Goal: Information Seeking & Learning: Learn about a topic

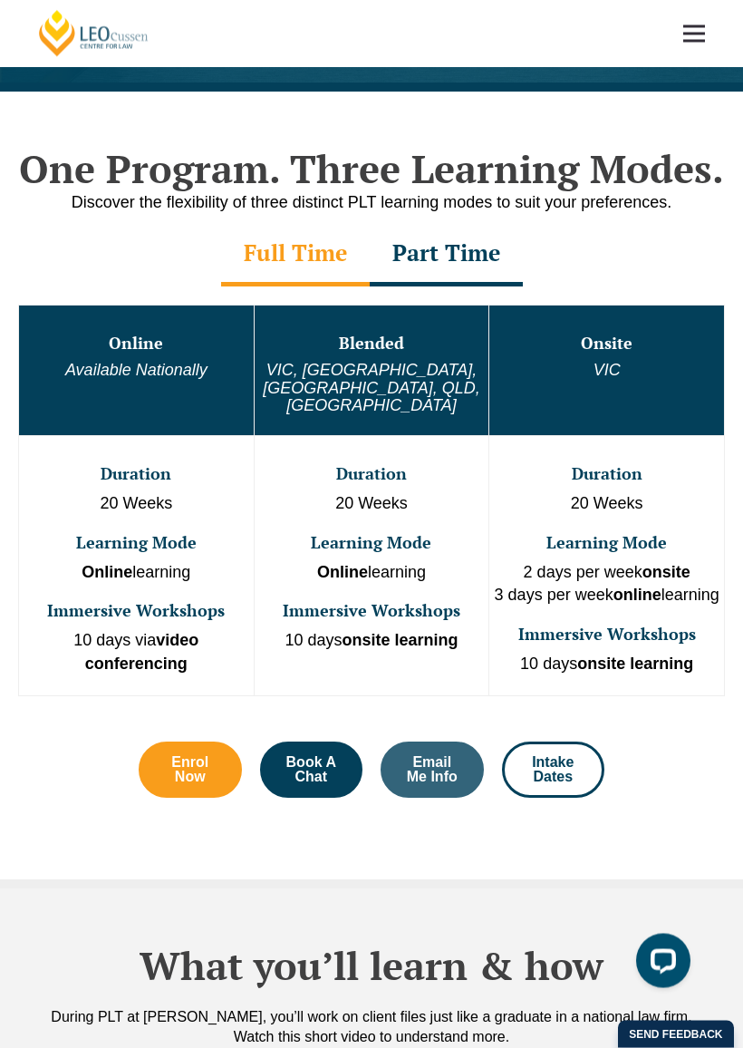
scroll to position [738, 0]
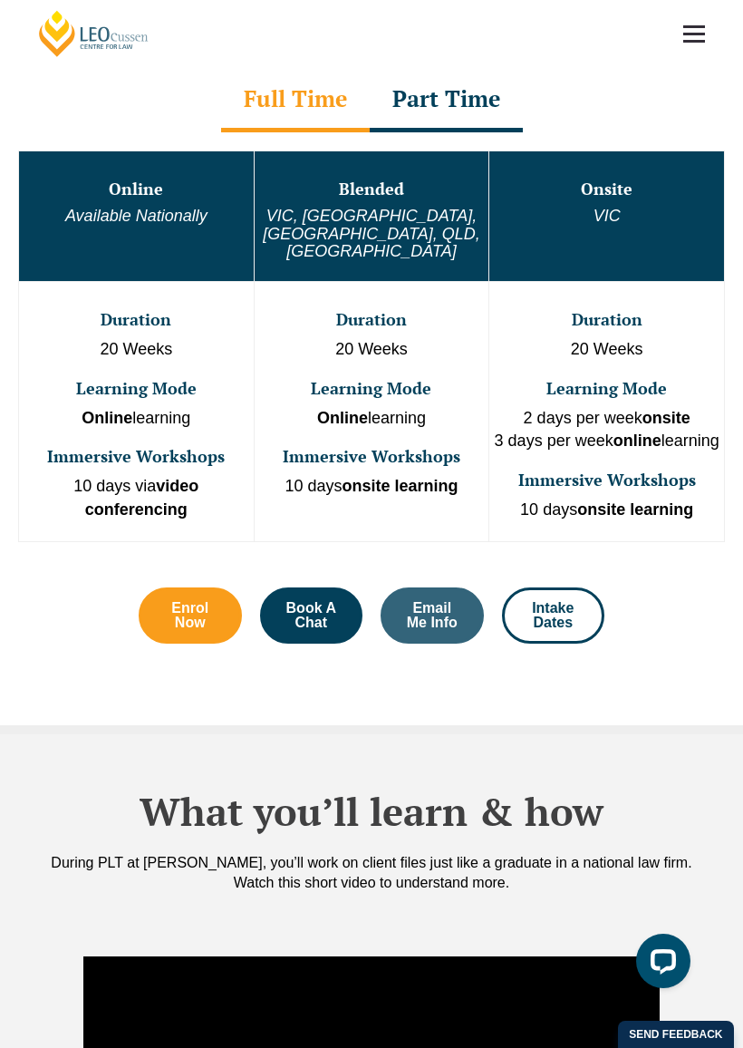
click at [574, 603] on span "Intake Dates" at bounding box center [554, 615] width 54 height 29
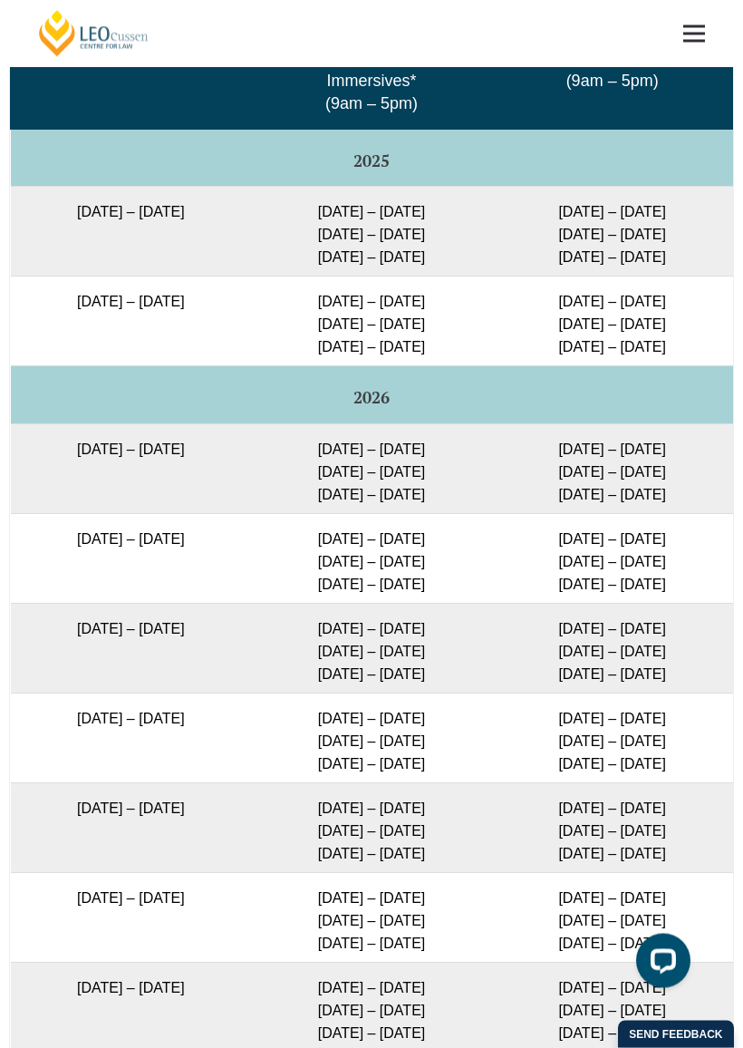
scroll to position [3207, 0]
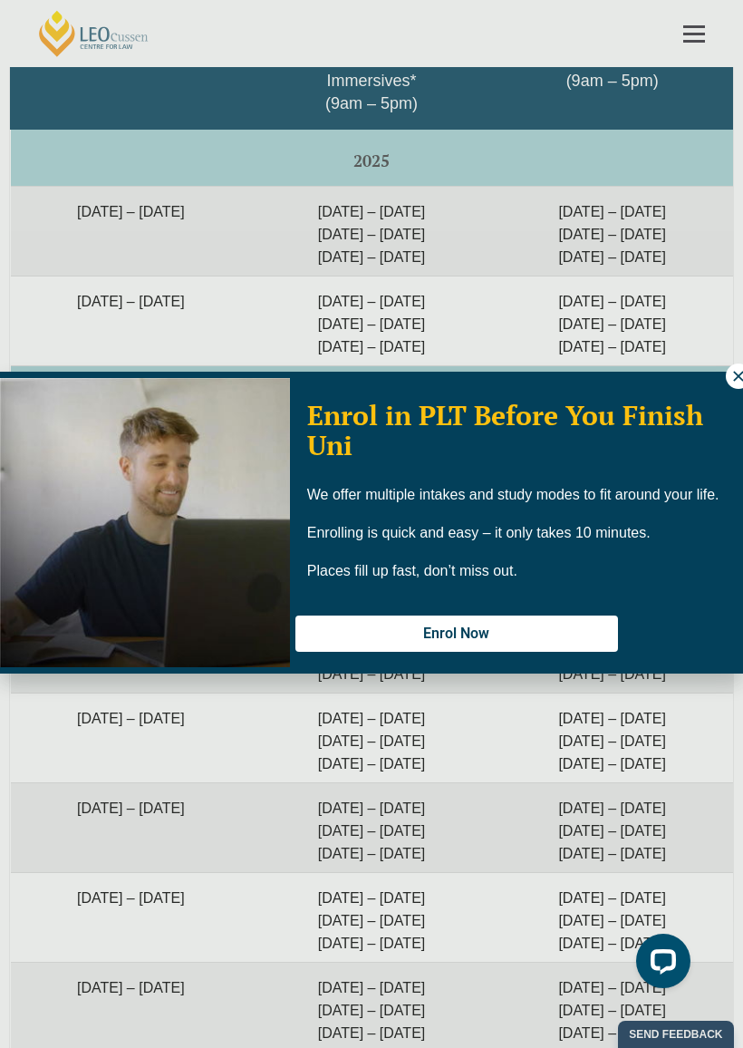
click at [723, 379] on div "Enrol in PLT Before You Finish Uni We offer multiple intakes and study modes to…" at bounding box center [516, 523] width 453 height 302
click at [722, 379] on div "Enrol in PLT Before You Finish Uni We offer multiple intakes and study modes to…" at bounding box center [516, 523] width 453 height 302
click at [724, 386] on div "Enrol in PLT Before You Finish Uni We offer multiple intakes and study modes to…" at bounding box center [516, 523] width 453 height 302
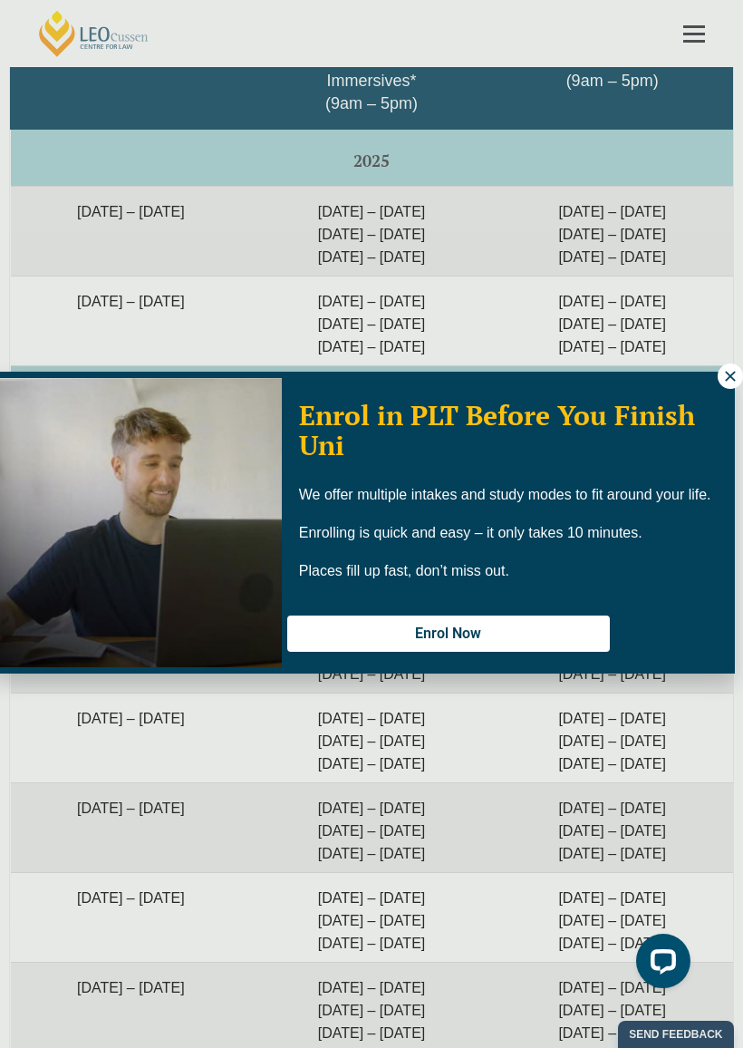
scroll to position [0, 8]
click at [737, 371] on icon at bounding box center [730, 376] width 16 height 16
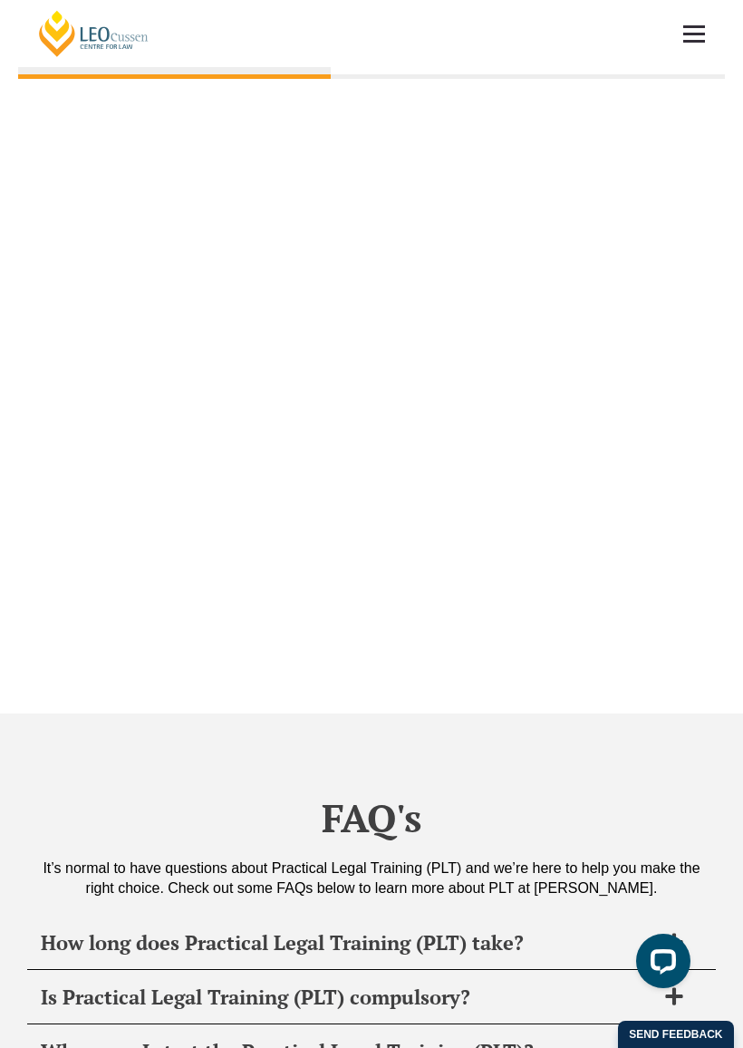
scroll to position [6473, 0]
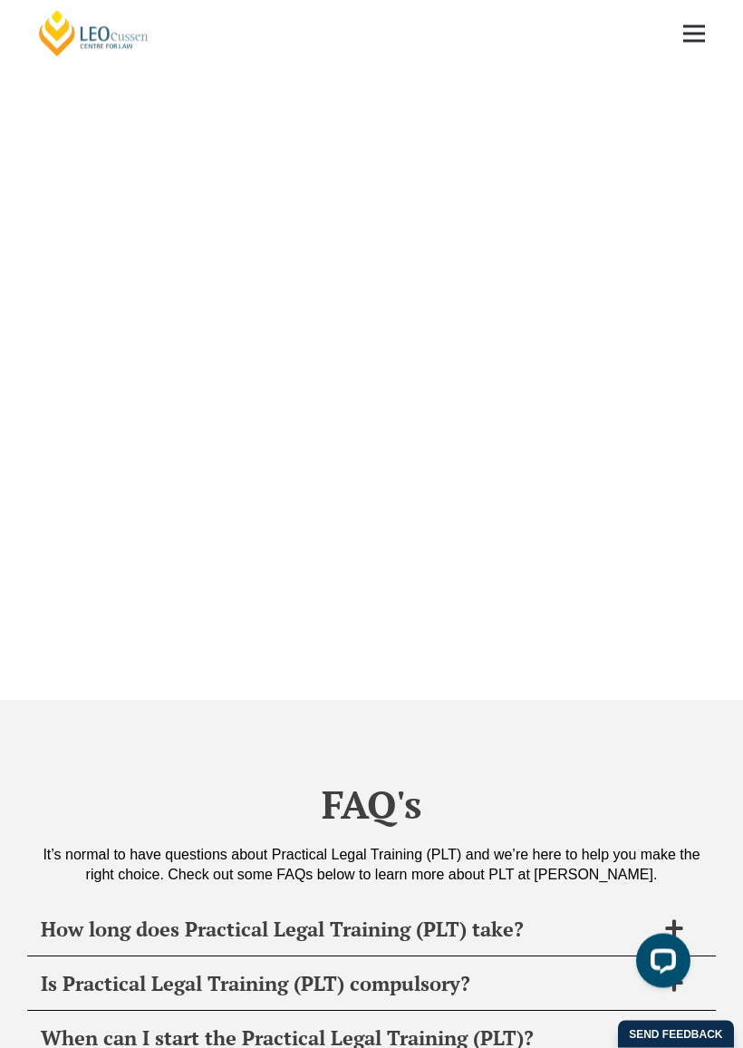
click at [544, 45] on h3 "International Students" at bounding box center [528, 34] width 182 height 21
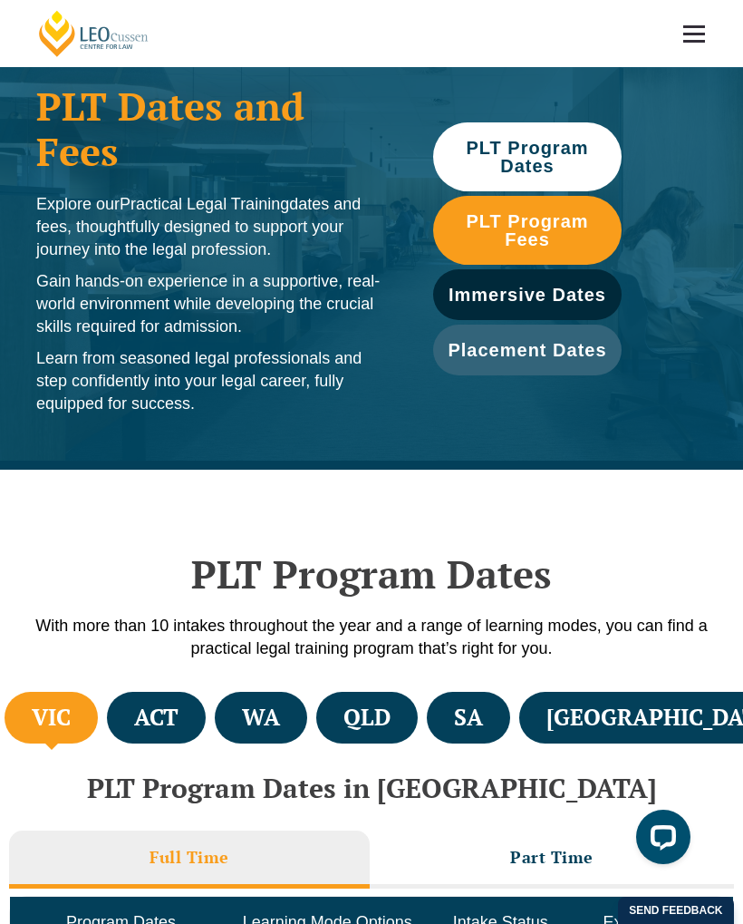
scroll to position [0, 0]
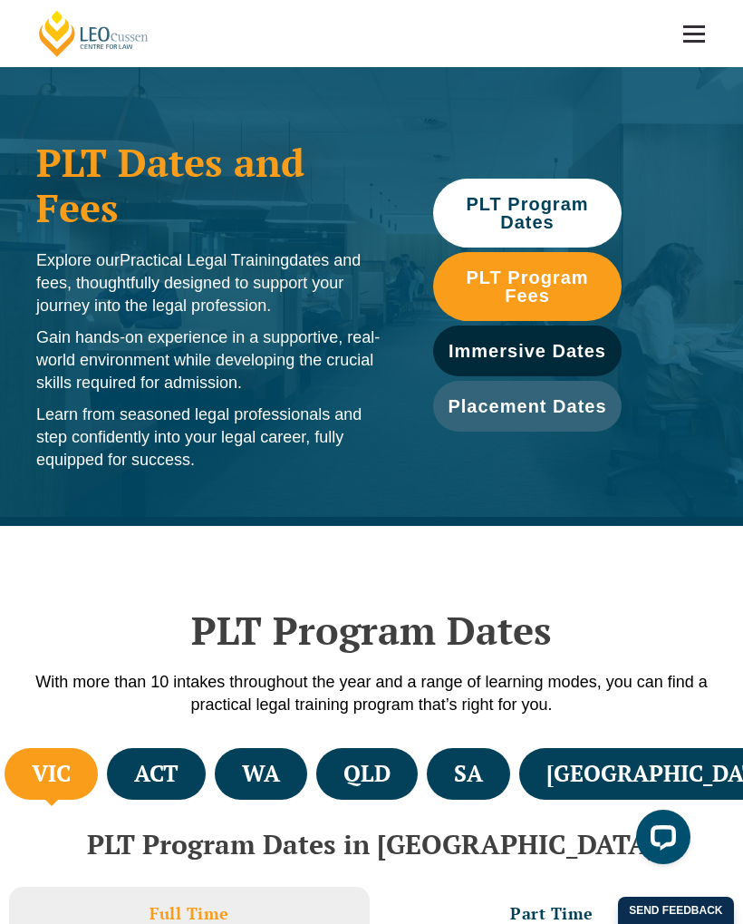
click at [557, 182] on link "PLT Program Dates" at bounding box center [527, 213] width 189 height 69
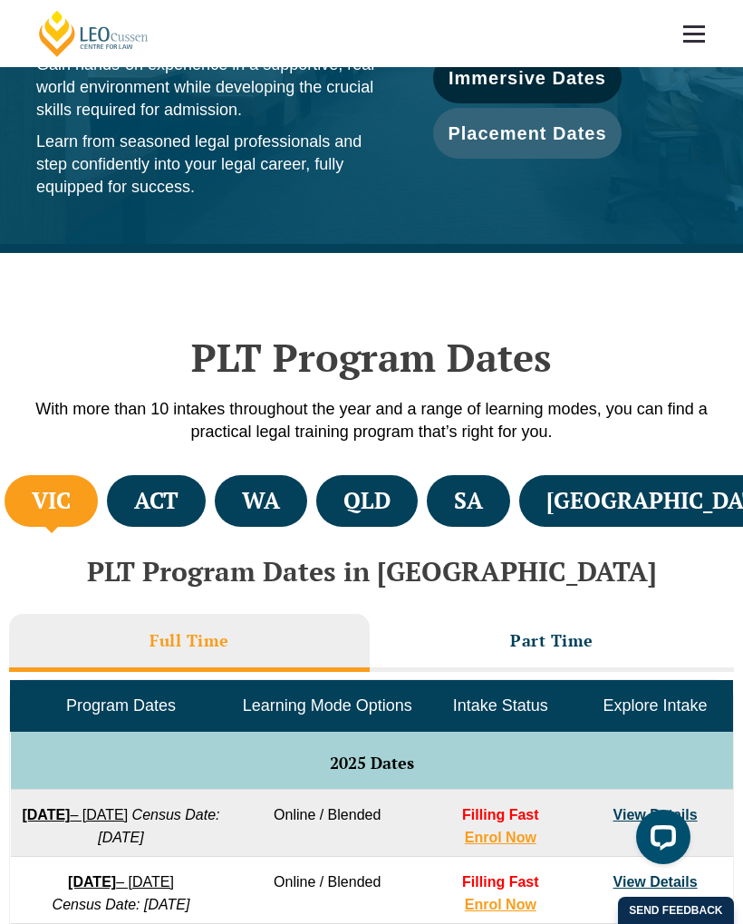
click at [567, 218] on div "PLT Dates and Fees Explore our Practical Legal Training dates and fees, thought…" at bounding box center [371, 23] width 743 height 459
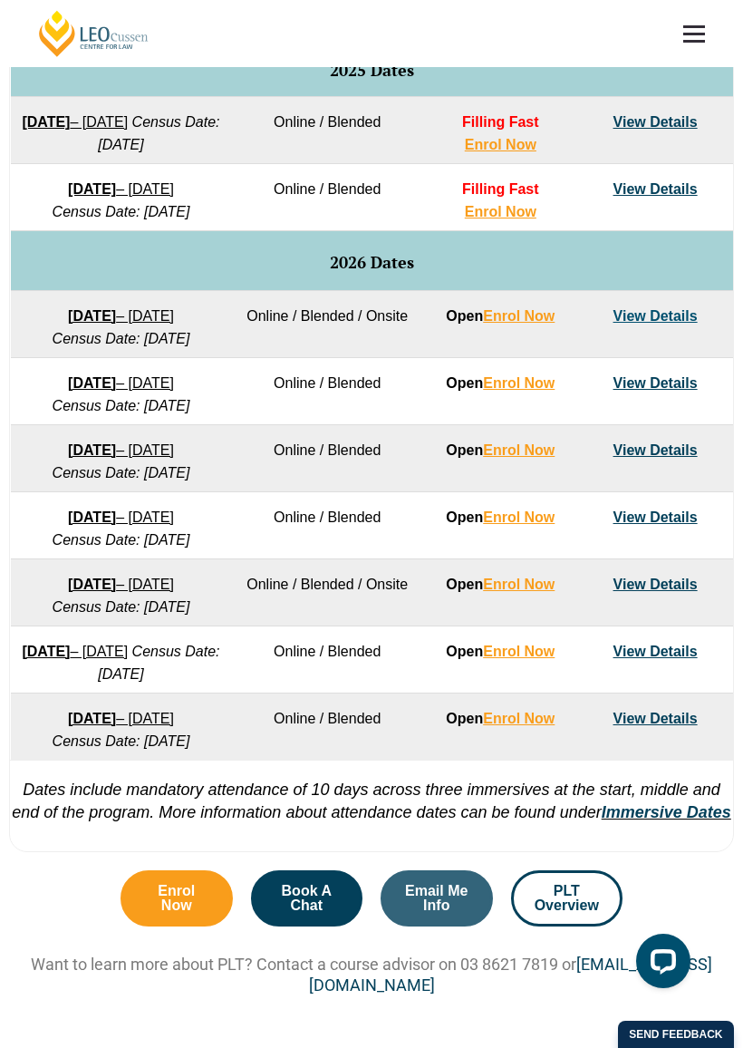
scroll to position [964, 0]
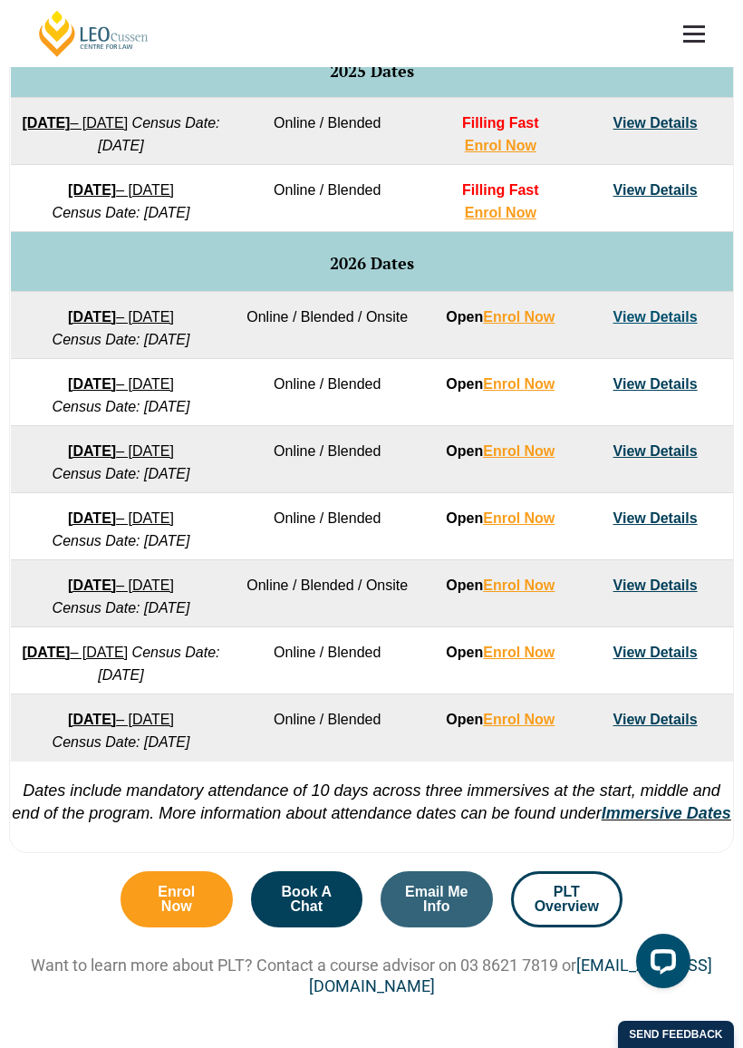
click at [679, 392] on link "View Details" at bounding box center [656, 383] width 84 height 15
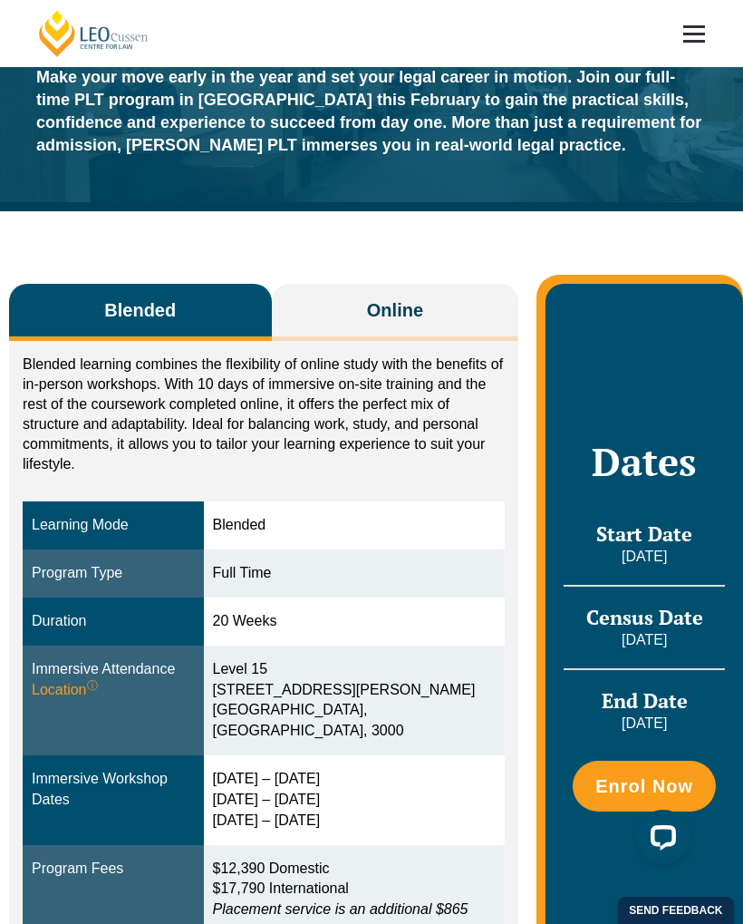
scroll to position [80, 0]
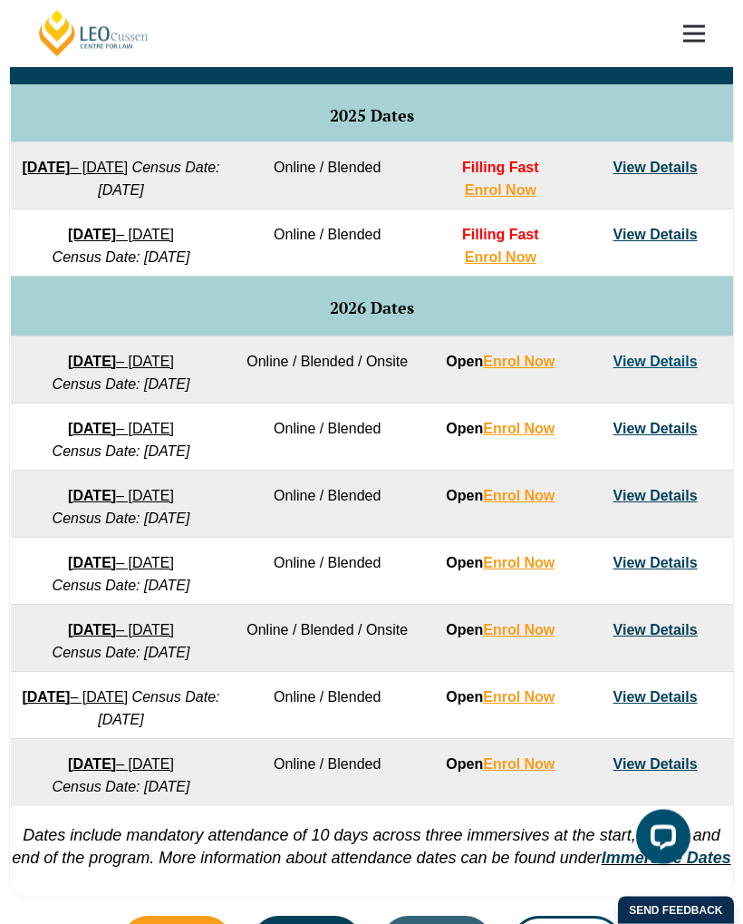
scroll to position [914, 0]
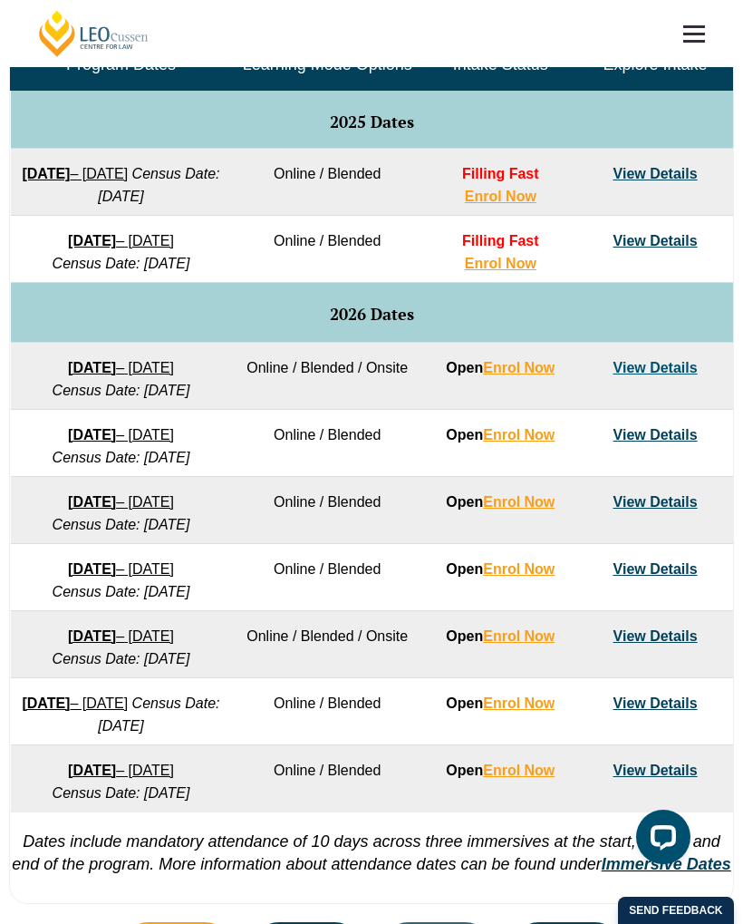
click at [666, 375] on link "View Details" at bounding box center [656, 367] width 84 height 15
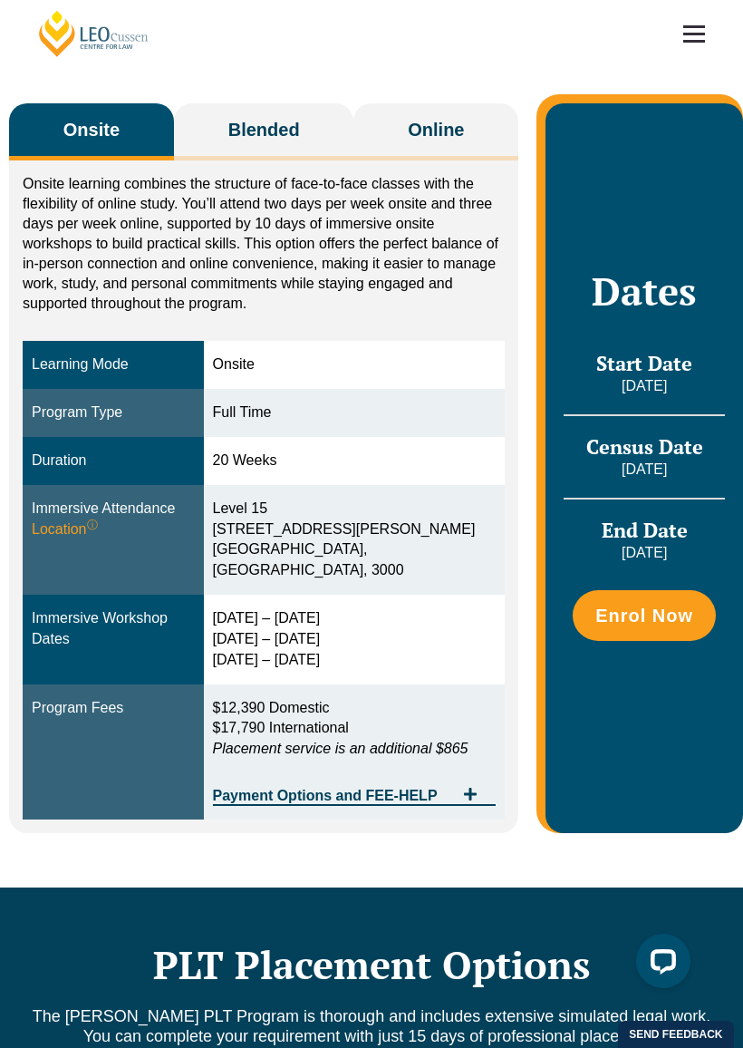
click at [441, 103] on button "Online" at bounding box center [436, 131] width 165 height 57
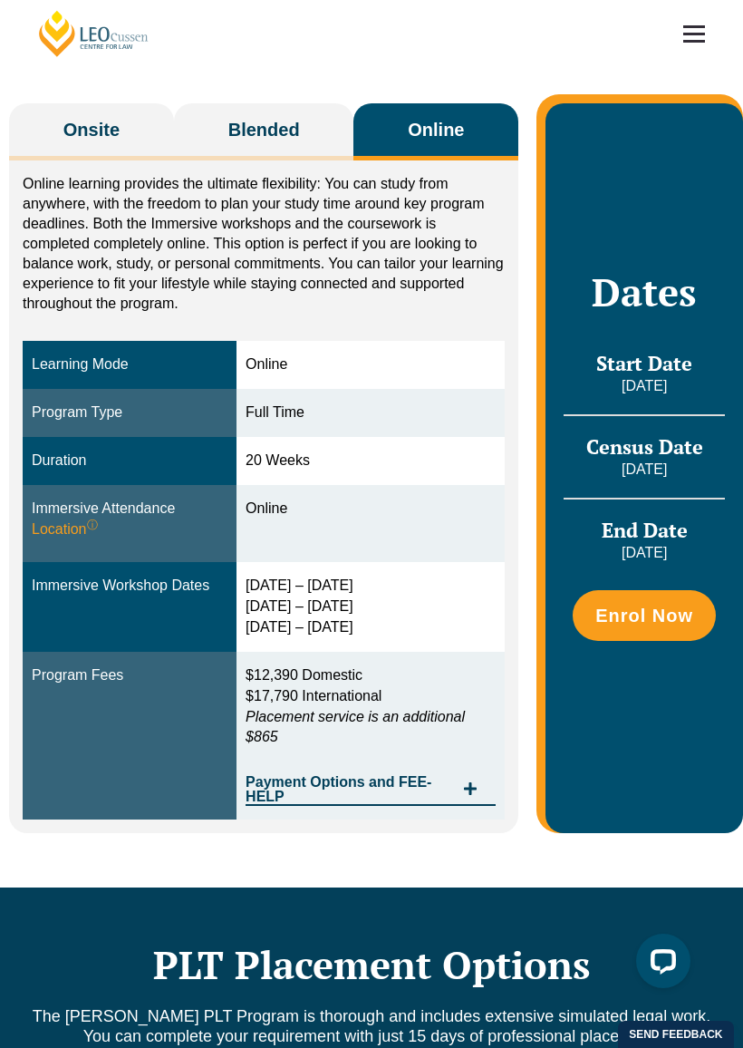
click at [228, 117] on span "Blended" at bounding box center [264, 129] width 72 height 25
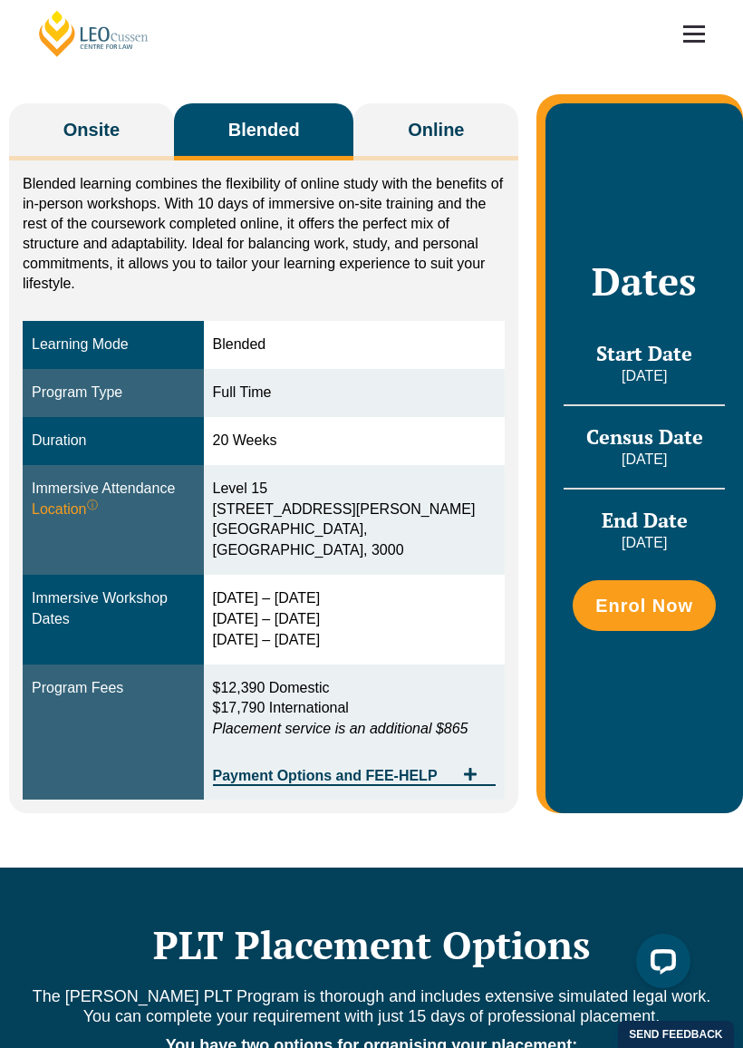
click at [422, 118] on span "Online" at bounding box center [436, 129] width 56 height 25
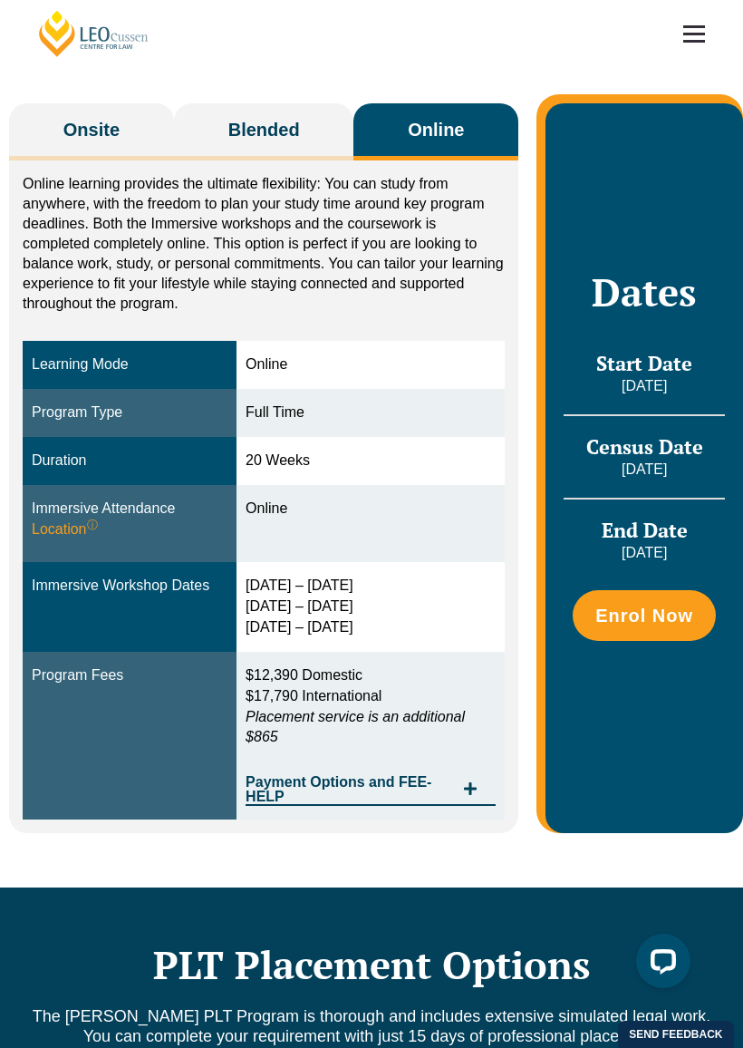
click at [108, 126] on button "Onsite" at bounding box center [91, 131] width 165 height 57
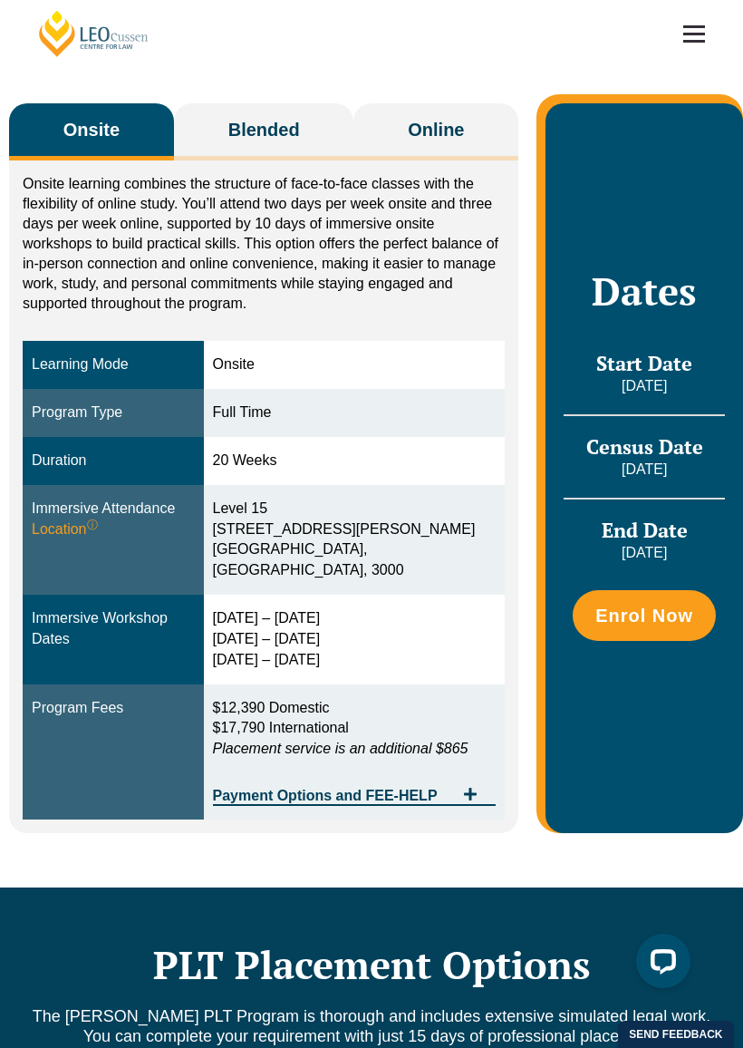
click at [236, 117] on span "Blended" at bounding box center [264, 129] width 72 height 25
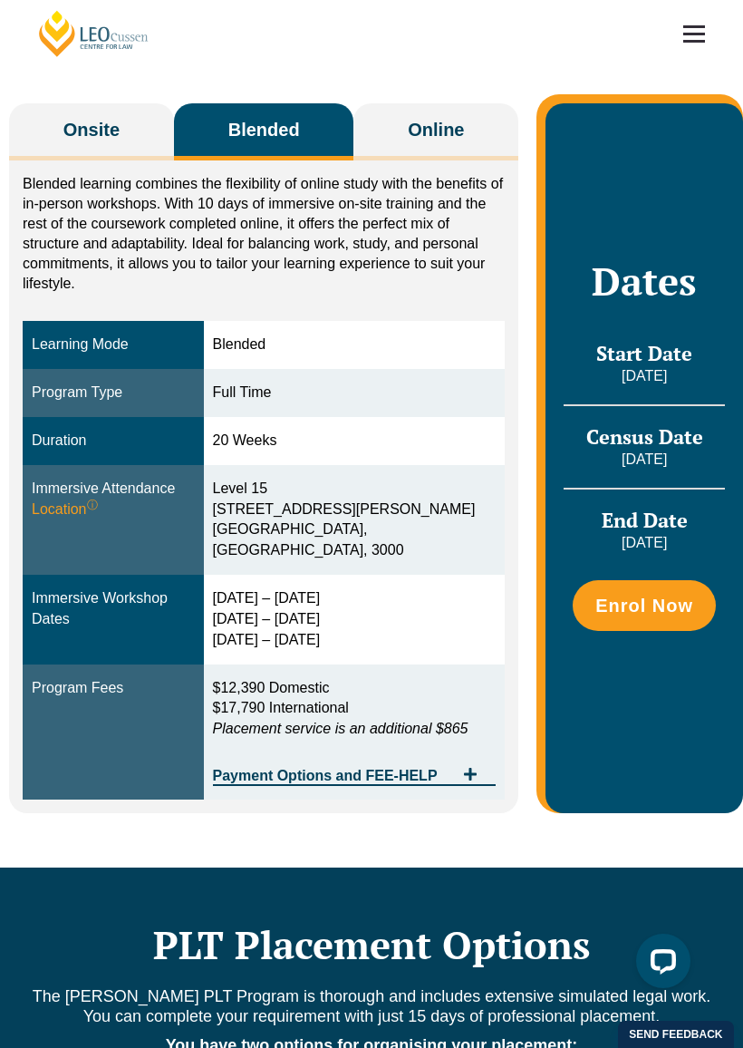
click at [406, 112] on button "Online" at bounding box center [436, 131] width 165 height 57
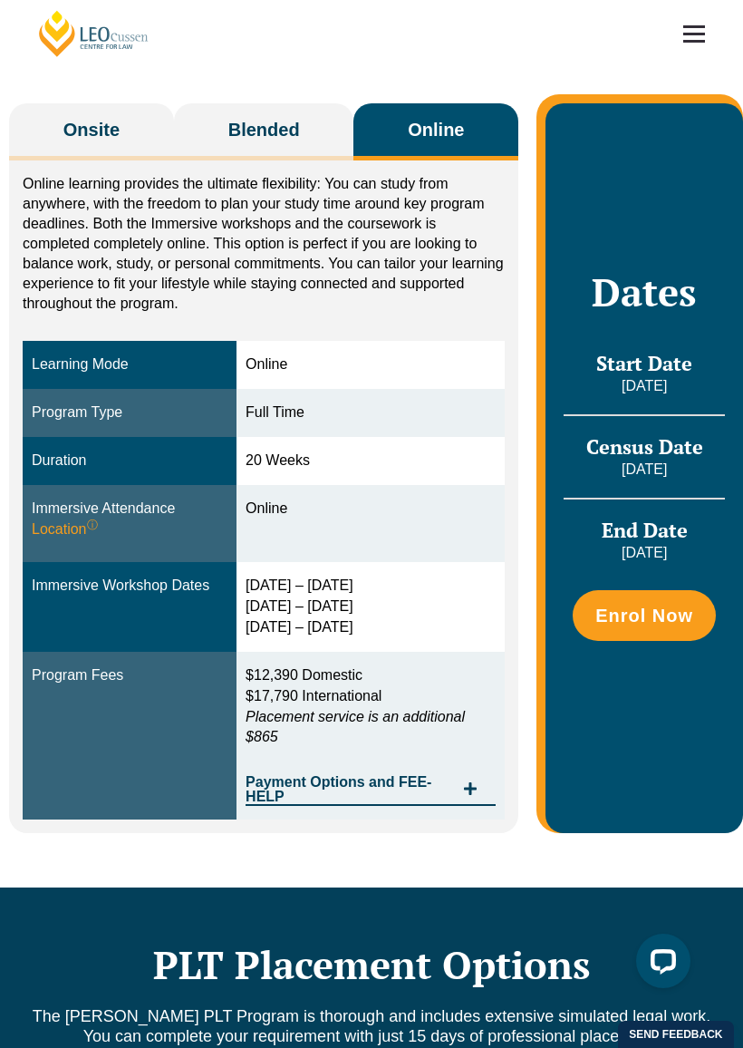
click at [208, 114] on button "Blended" at bounding box center [264, 131] width 180 height 57
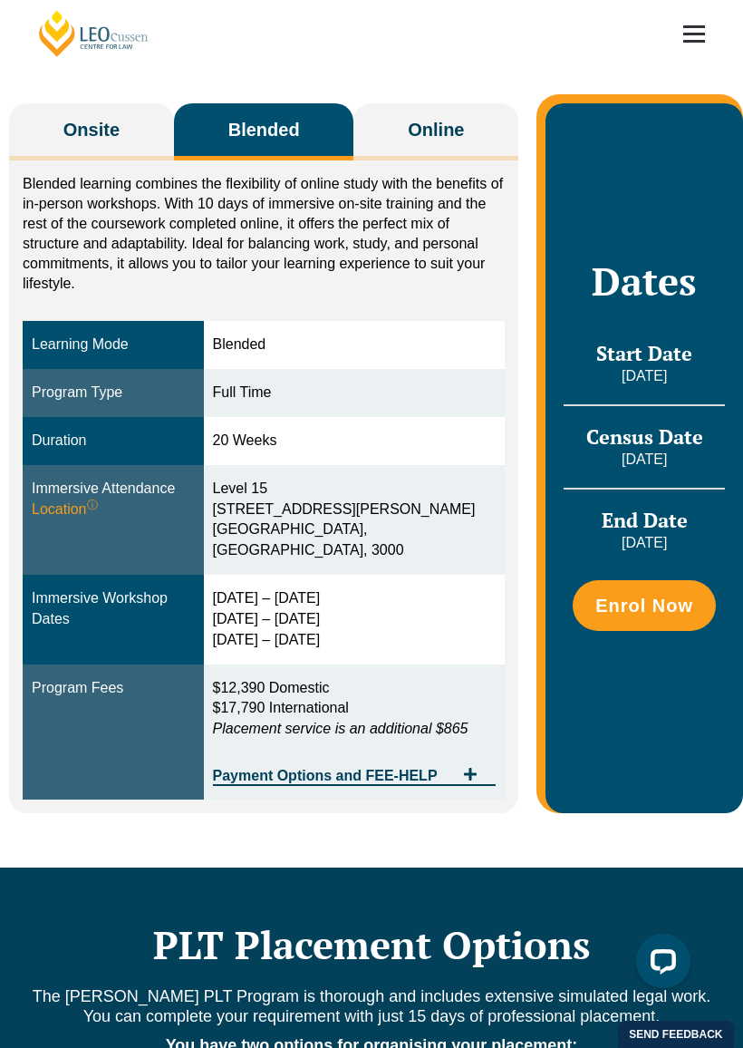
click at [67, 117] on span "Onsite" at bounding box center [91, 129] width 56 height 25
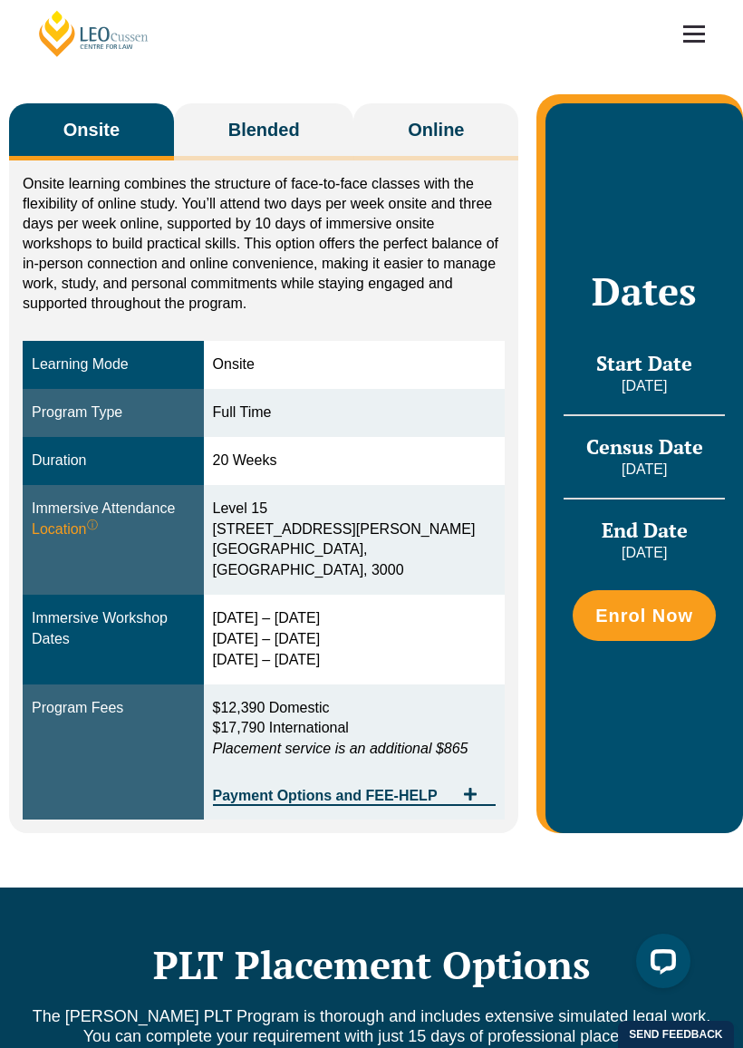
click at [240, 126] on button "Blended" at bounding box center [264, 131] width 180 height 57
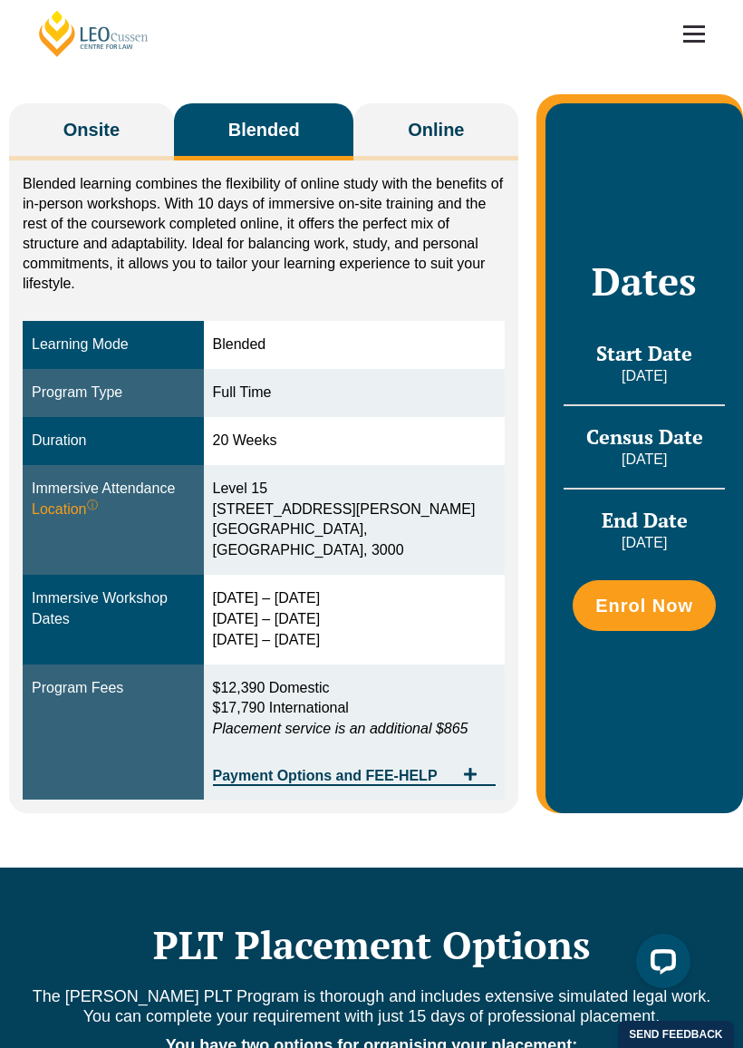
click at [77, 117] on span "Onsite" at bounding box center [91, 129] width 56 height 25
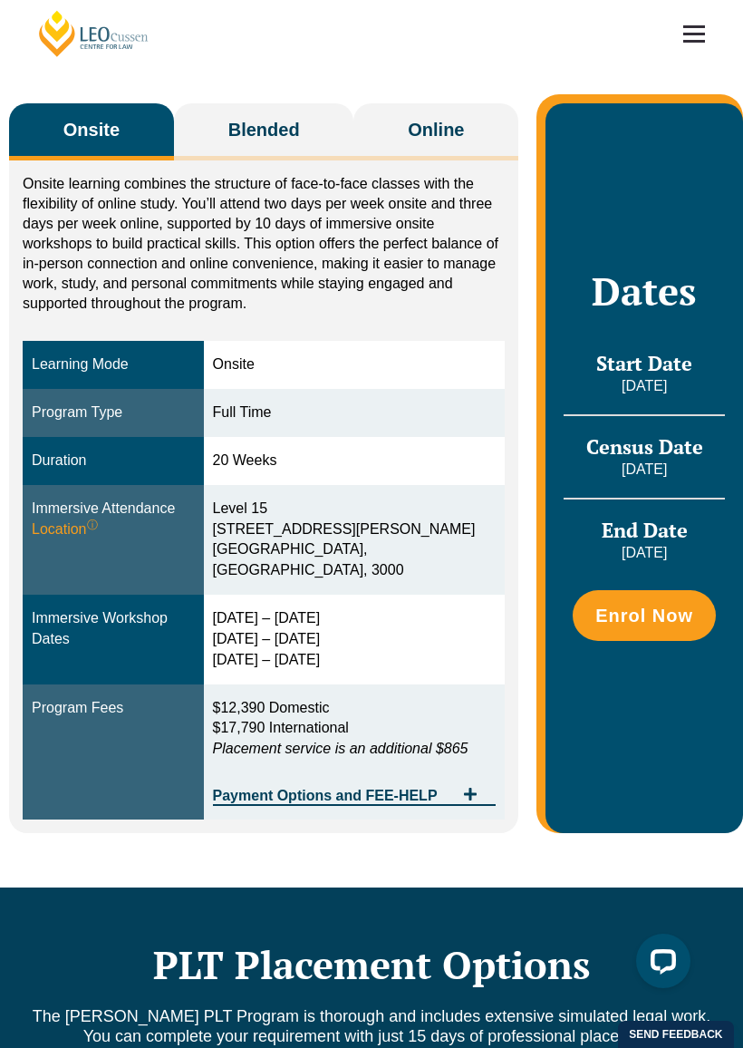
click at [228, 117] on span "Blended" at bounding box center [264, 129] width 72 height 25
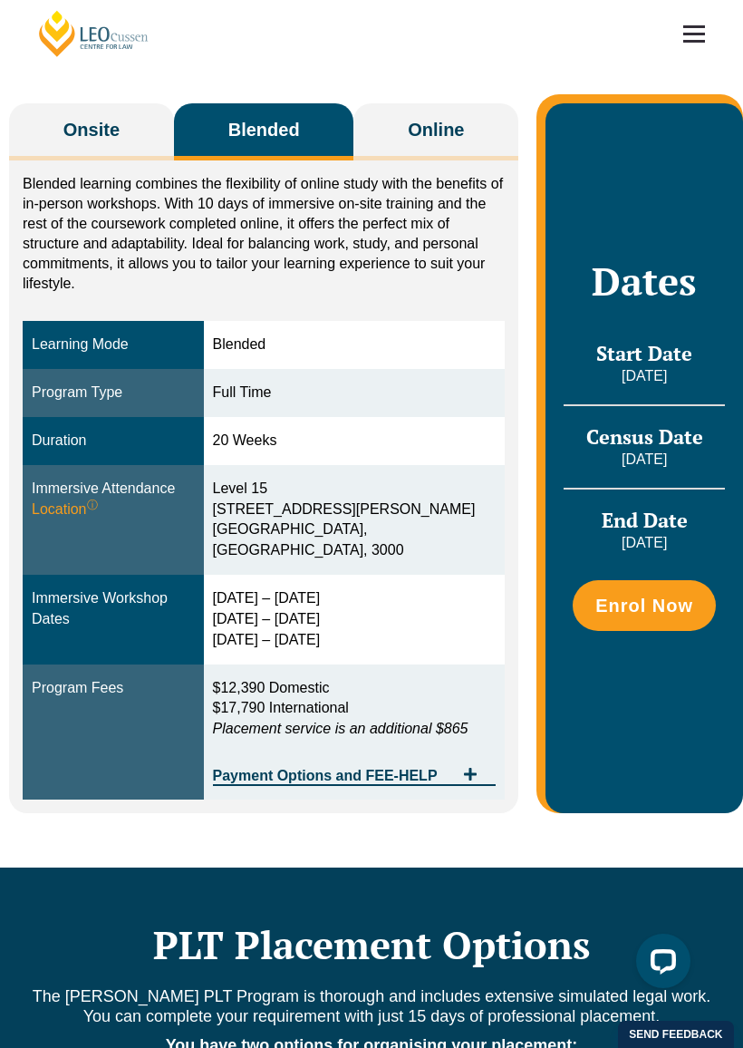
click at [75, 117] on span "Onsite" at bounding box center [91, 129] width 56 height 25
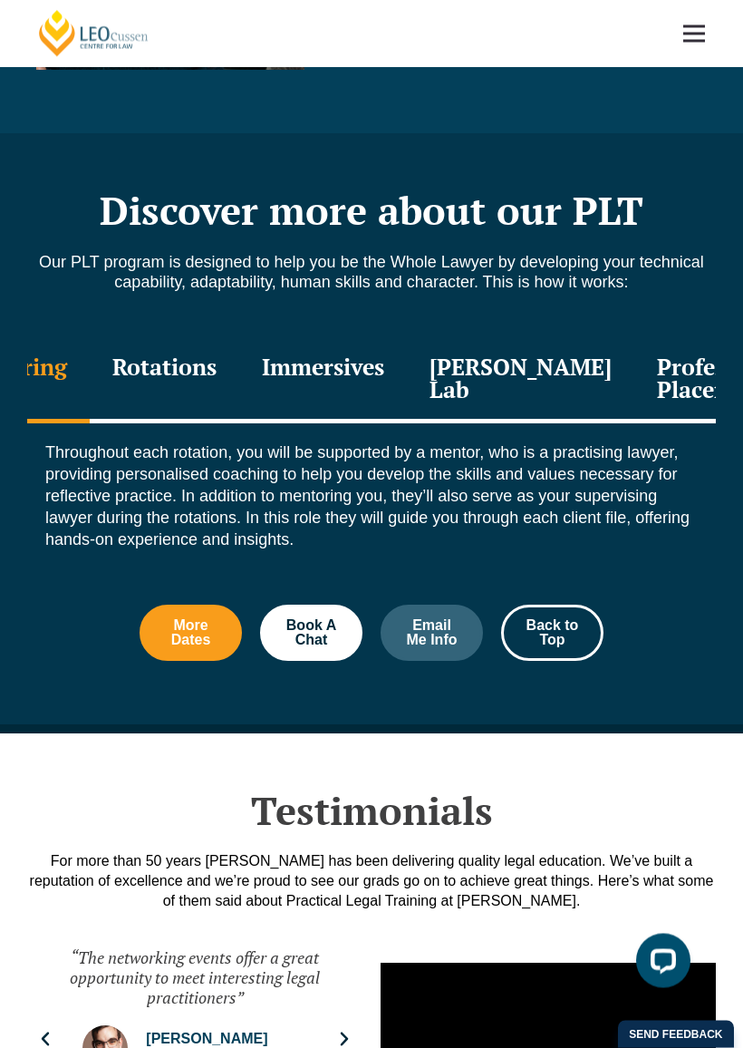
scroll to position [2057, 0]
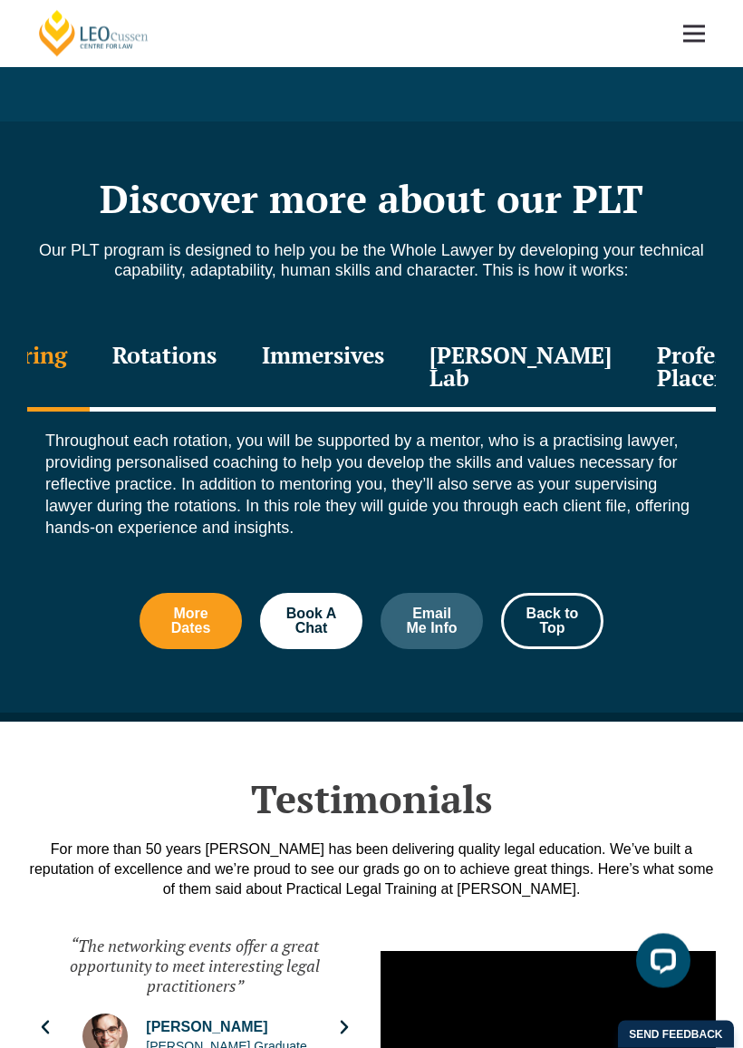
click at [670, 326] on div "Professional Placement" at bounding box center [724, 369] width 179 height 86
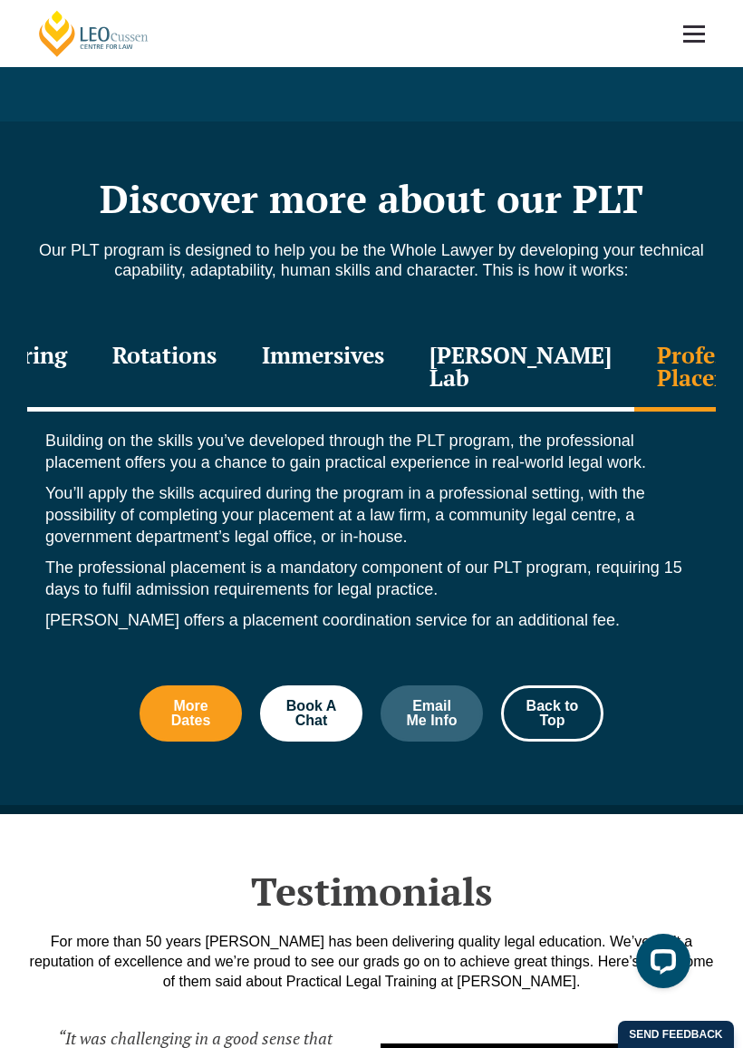
click at [352, 325] on div "Immersives" at bounding box center [323, 368] width 168 height 86
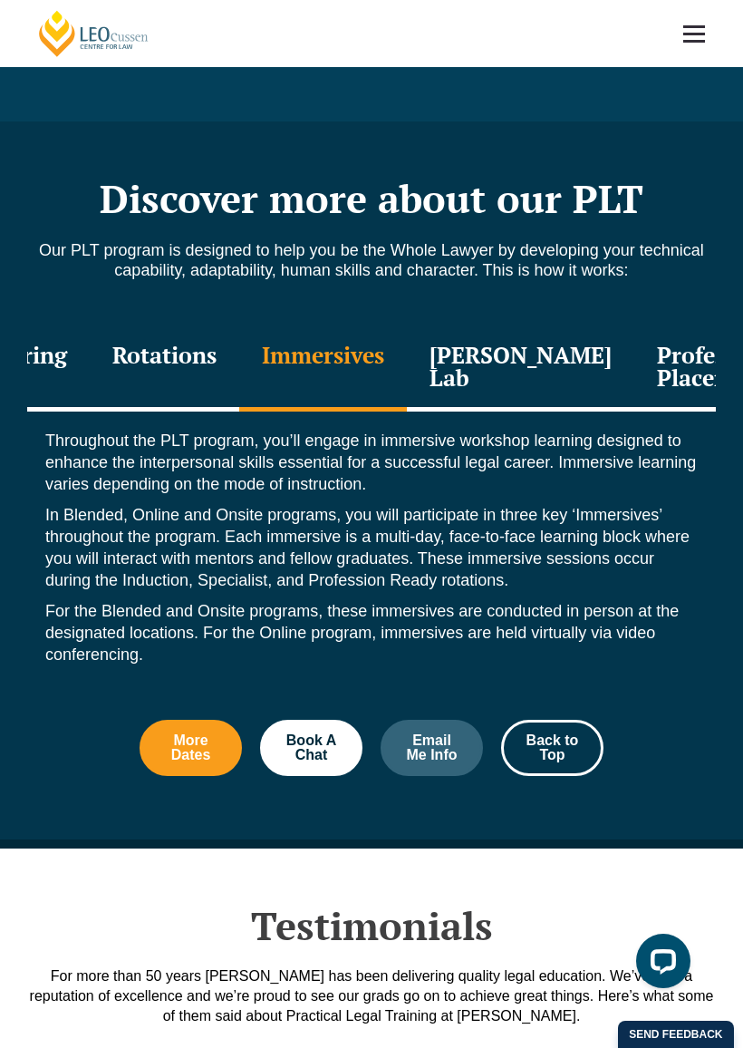
click at [519, 335] on div "Leo Justice Lab" at bounding box center [521, 368] width 228 height 86
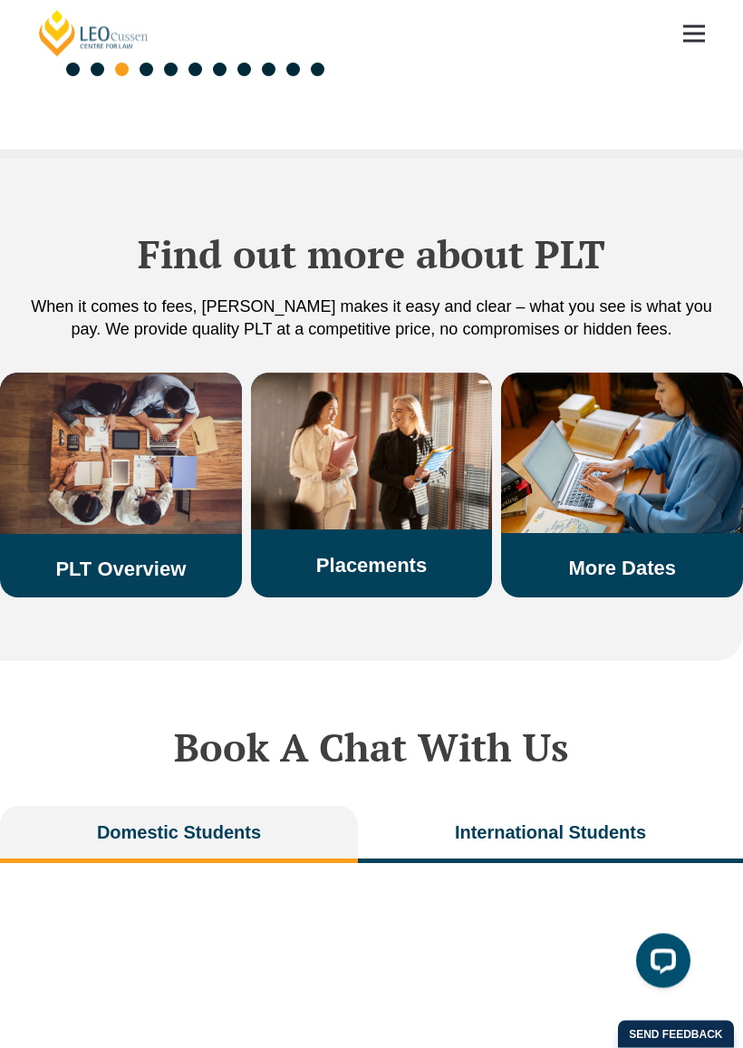
scroll to position [3213, 0]
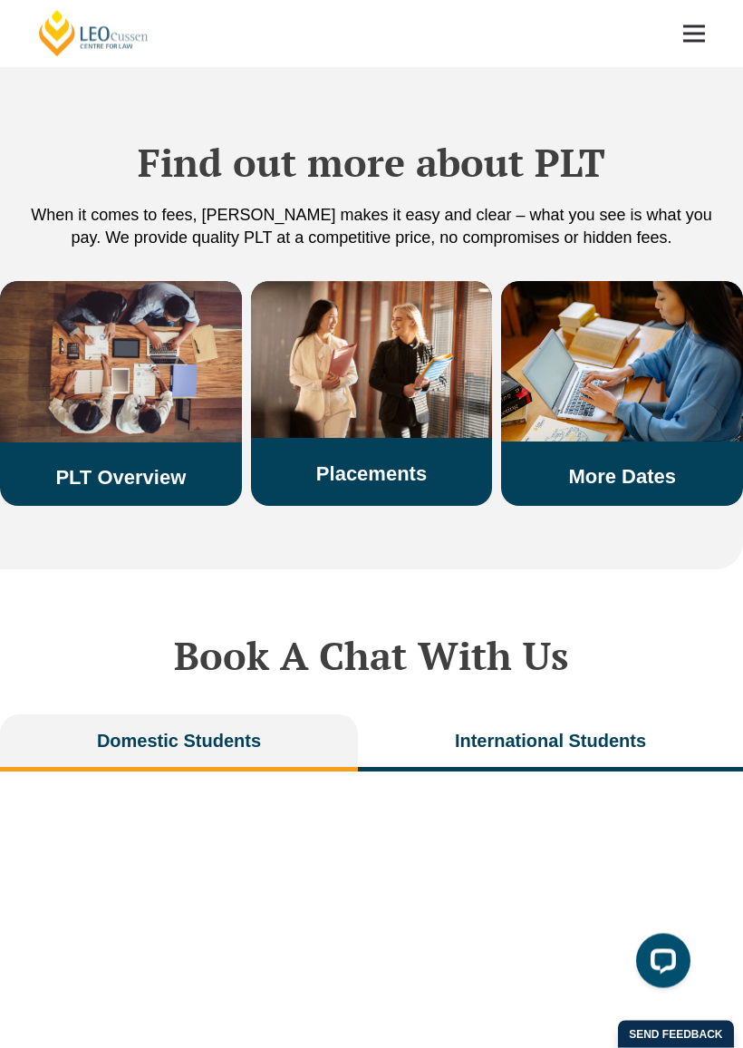
click at [64, 725] on button "Domestic Students" at bounding box center [179, 743] width 358 height 57
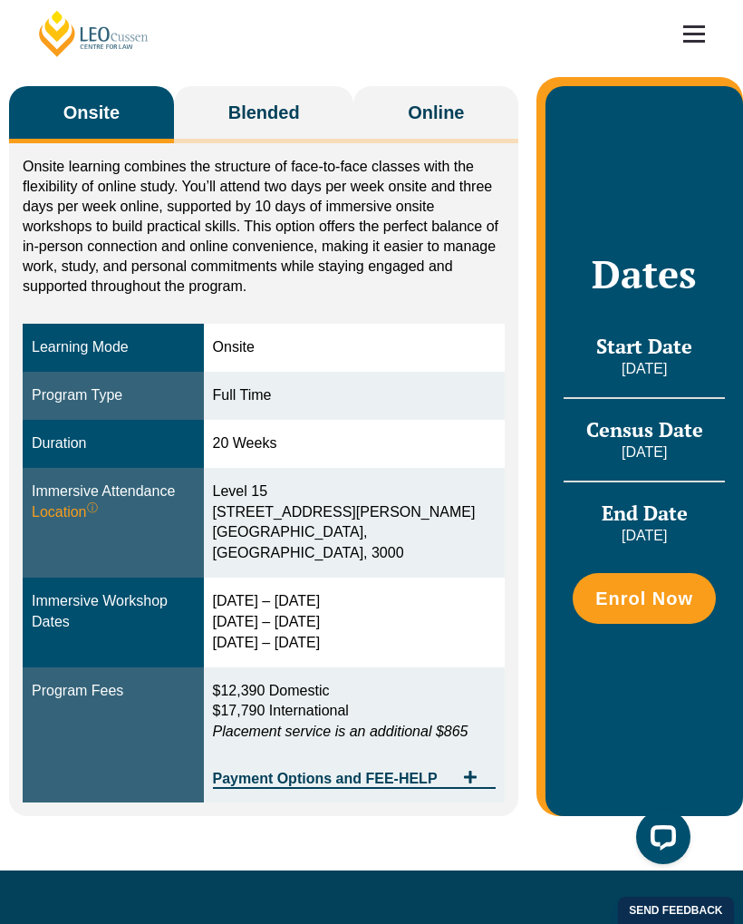
scroll to position [272, 0]
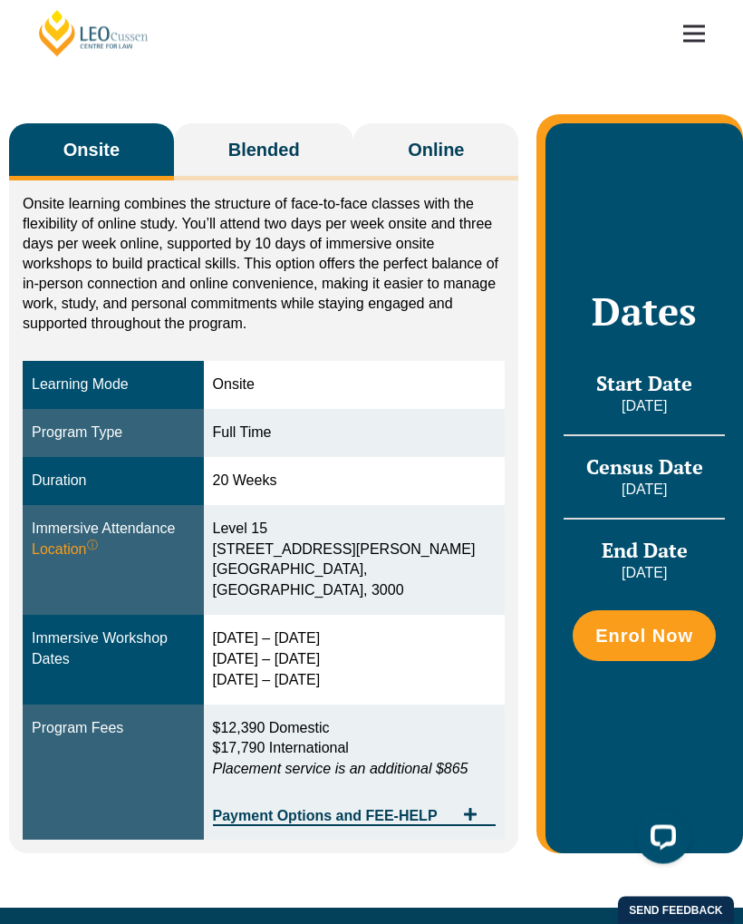
click at [687, 35] on link at bounding box center [694, 33] width 67 height 67
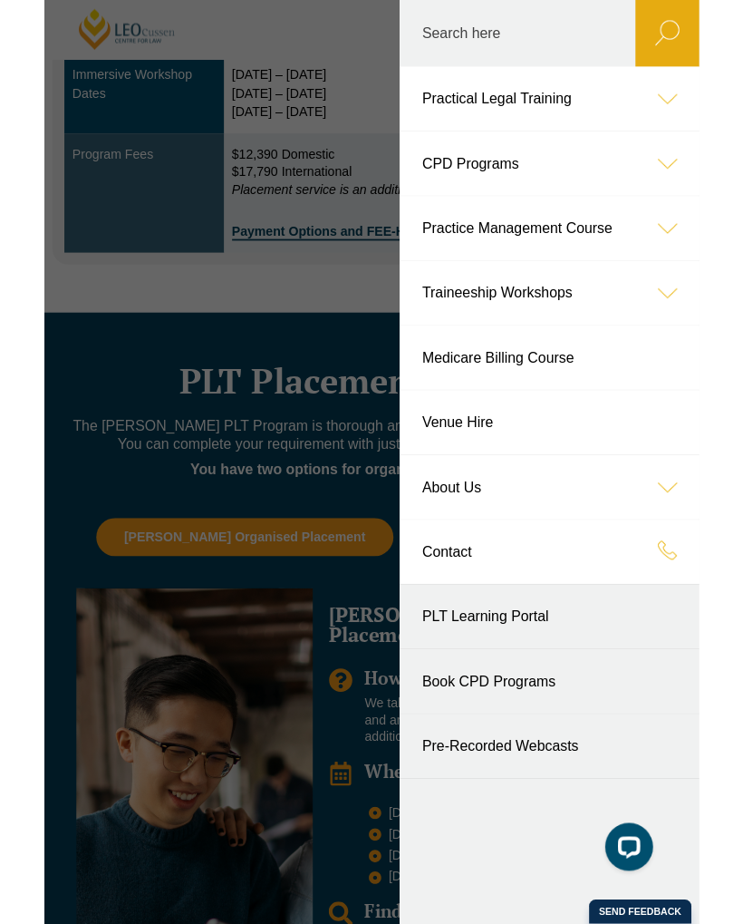
scroll to position [838, 0]
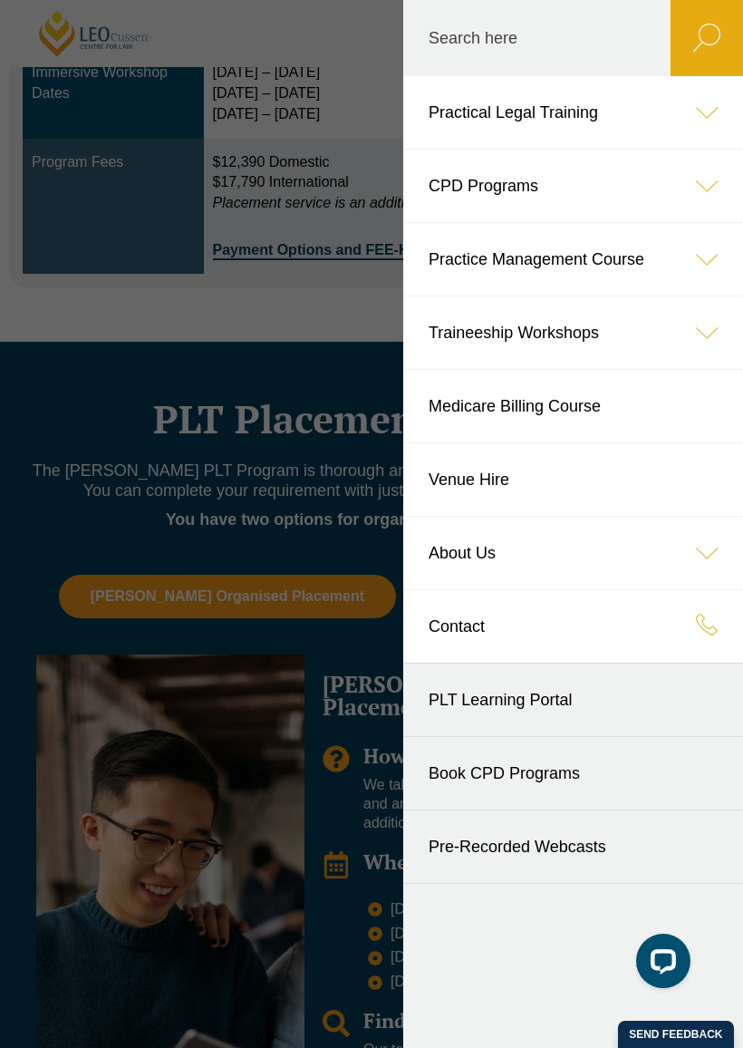
click at [707, 404] on link "Medicare Billing Course" at bounding box center [573, 406] width 340 height 73
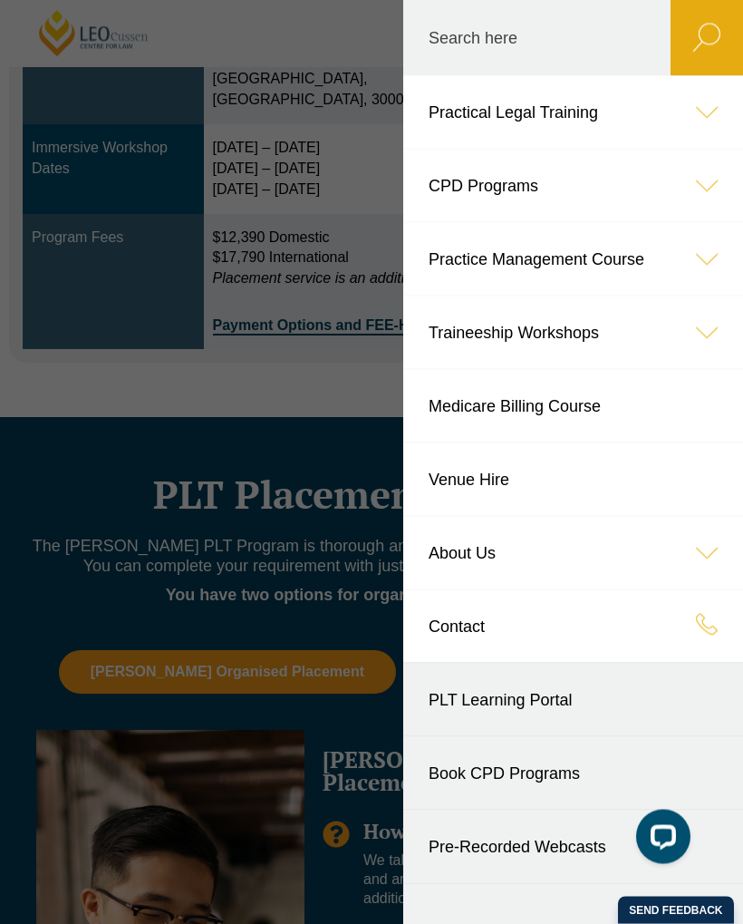
click at [686, 138] on icon at bounding box center [707, 112] width 73 height 73
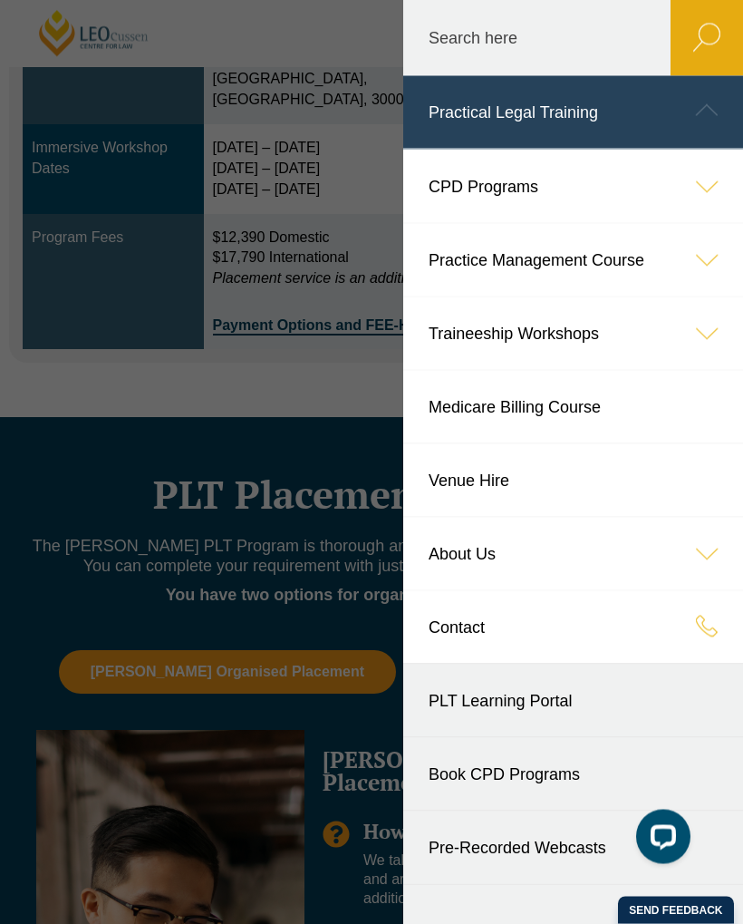
scroll to position [763, 0]
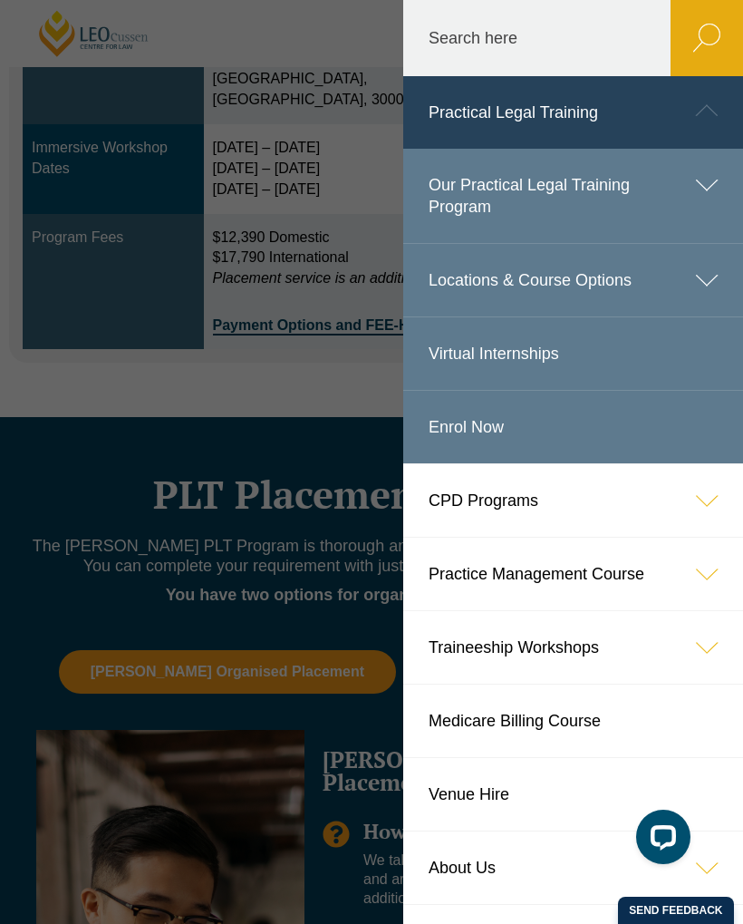
click at [689, 281] on icon at bounding box center [707, 280] width 73 height 73
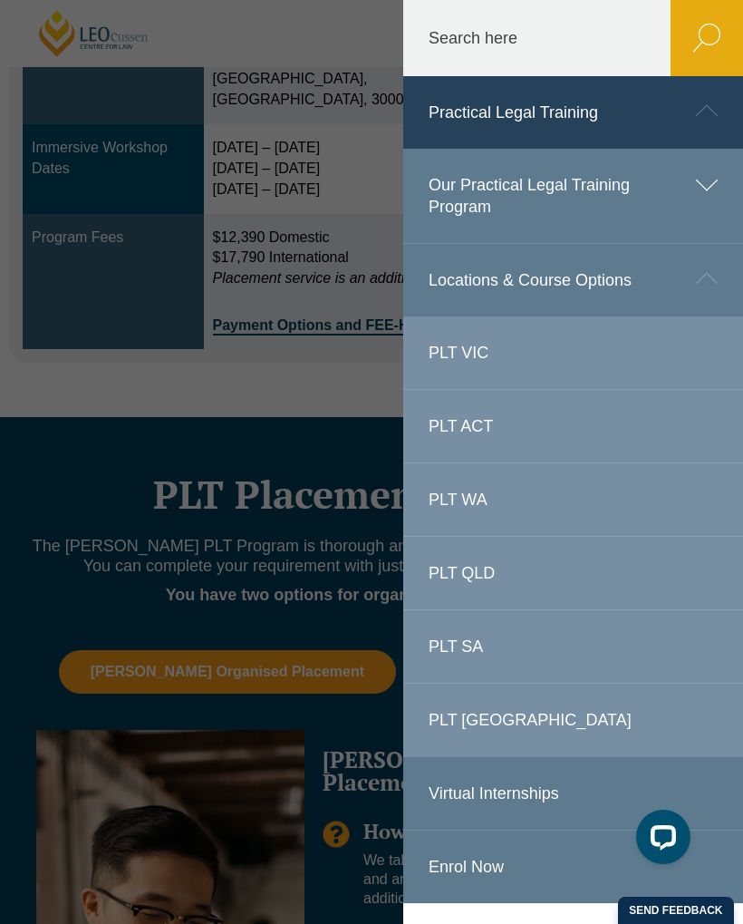
click at [688, 273] on icon at bounding box center [707, 278] width 73 height 73
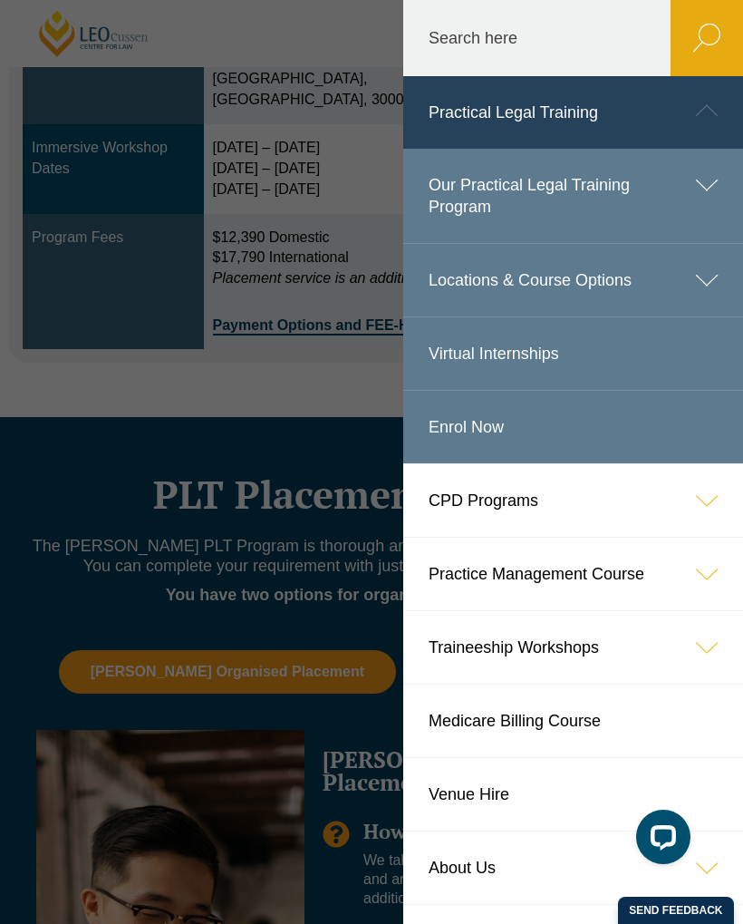
click at [699, 190] on icon at bounding box center [707, 185] width 73 height 73
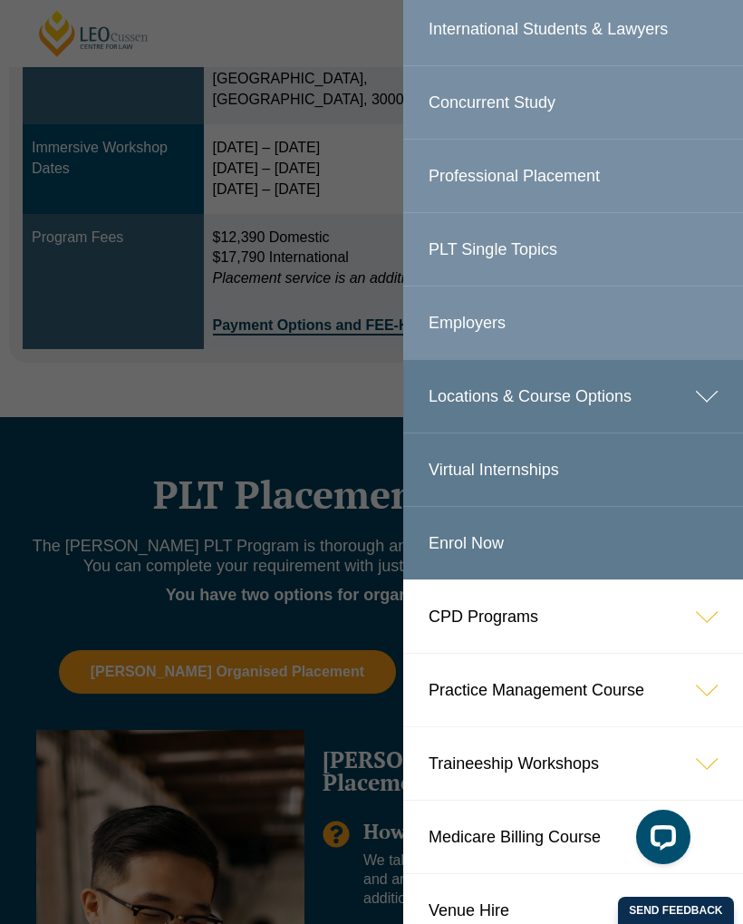
scroll to position [545, 0]
click at [677, 397] on icon at bounding box center [707, 395] width 73 height 73
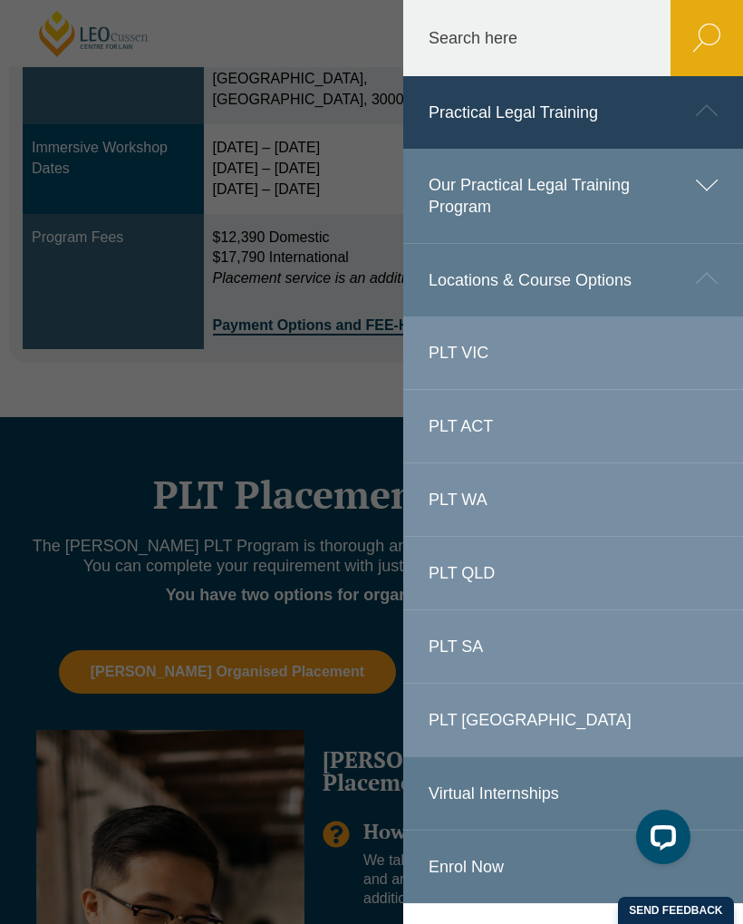
scroll to position [-7, -1]
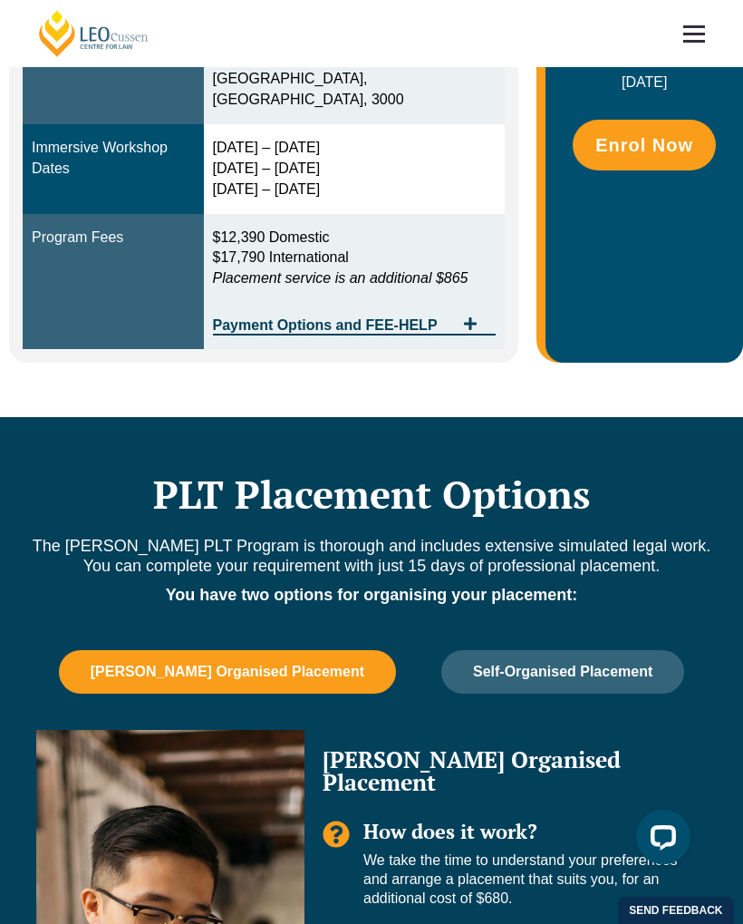
click at [373, 67] on header "Leo Cussen Centre for Law Search here Practical Legal Training Our Practical Le…" at bounding box center [371, 33] width 743 height 67
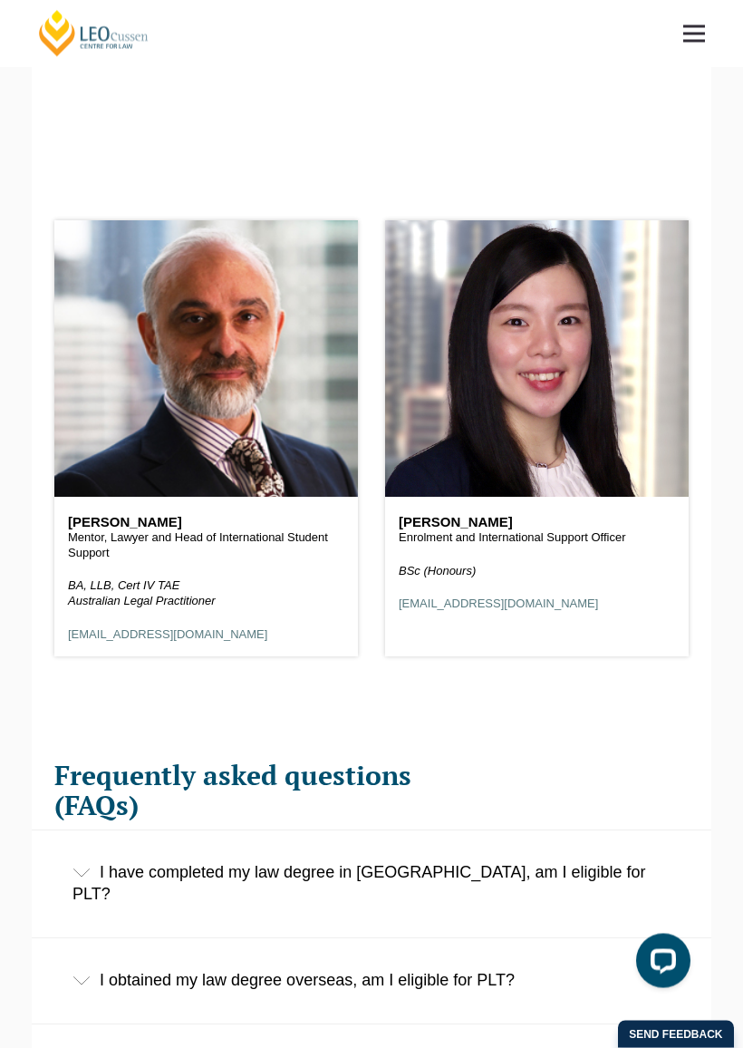
scroll to position [2172, 0]
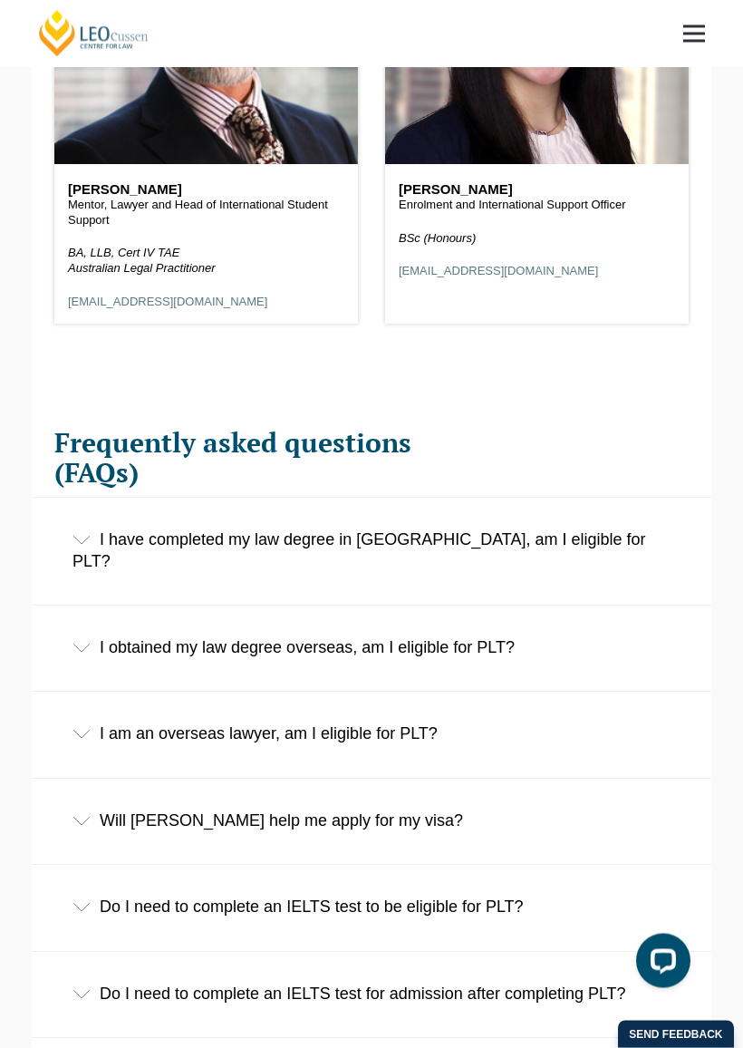
click at [601, 507] on div "I have completed my law degree in [GEOGRAPHIC_DATA], am I eligible for PLT?" at bounding box center [372, 552] width 680 height 106
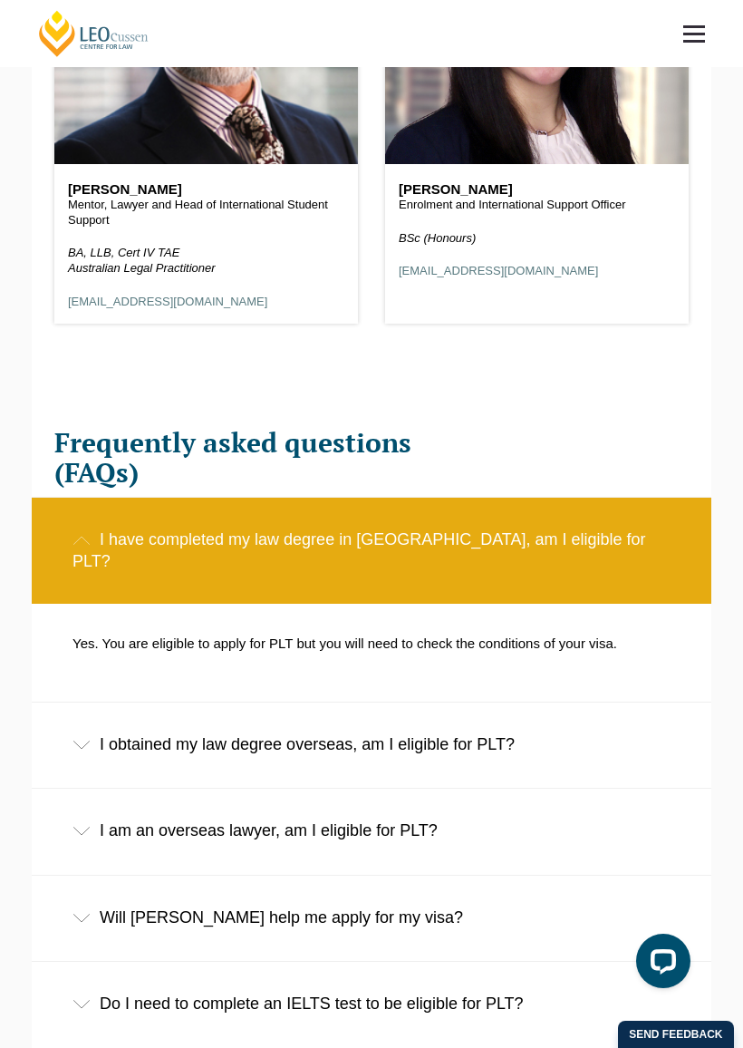
click at [681, 511] on div "I have completed my law degree in [GEOGRAPHIC_DATA], am I eligible for PLT?" at bounding box center [372, 551] width 680 height 106
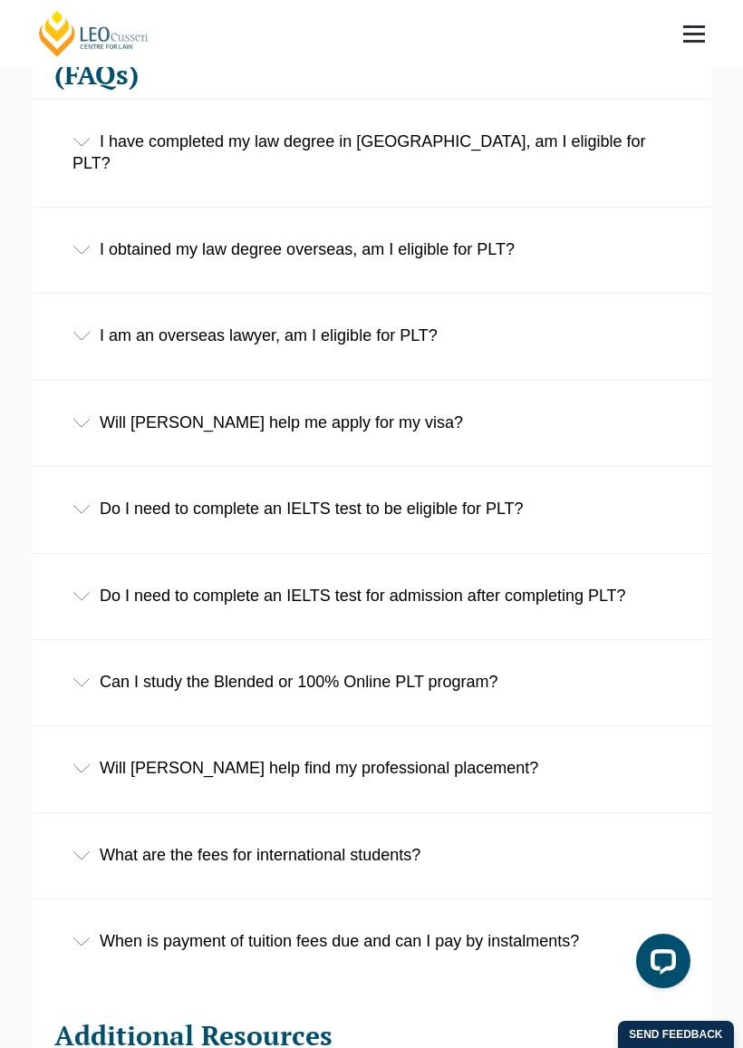
scroll to position [2845, 0]
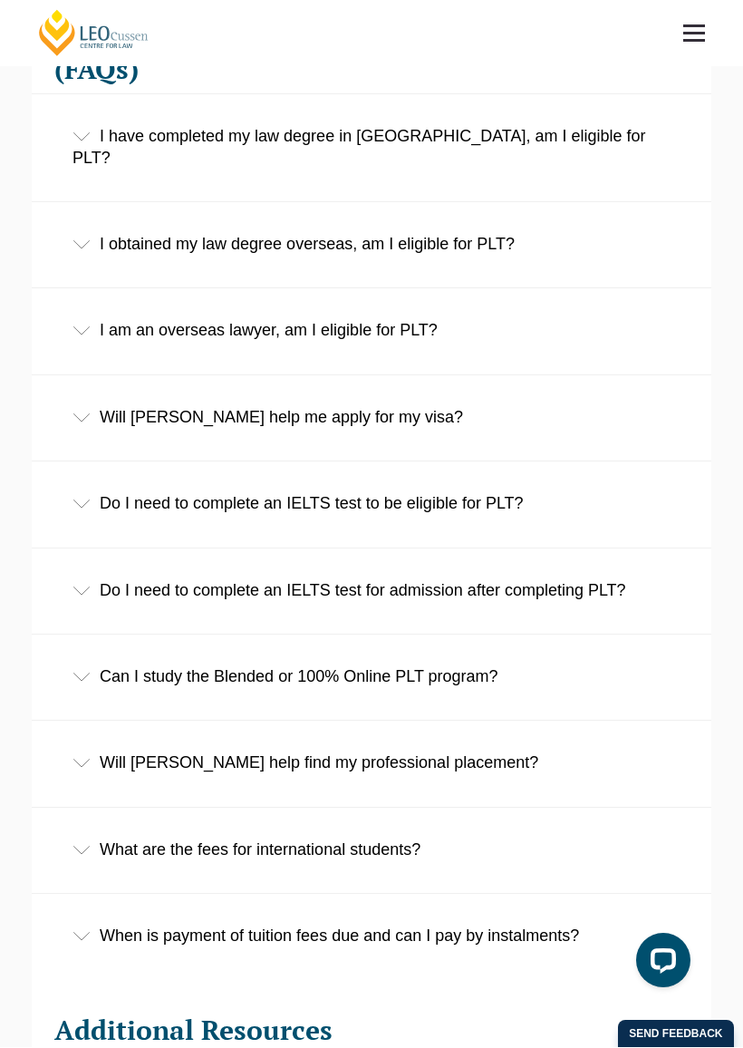
click at [509, 376] on div "Will [PERSON_NAME] help me apply for my visa?" at bounding box center [372, 418] width 680 height 84
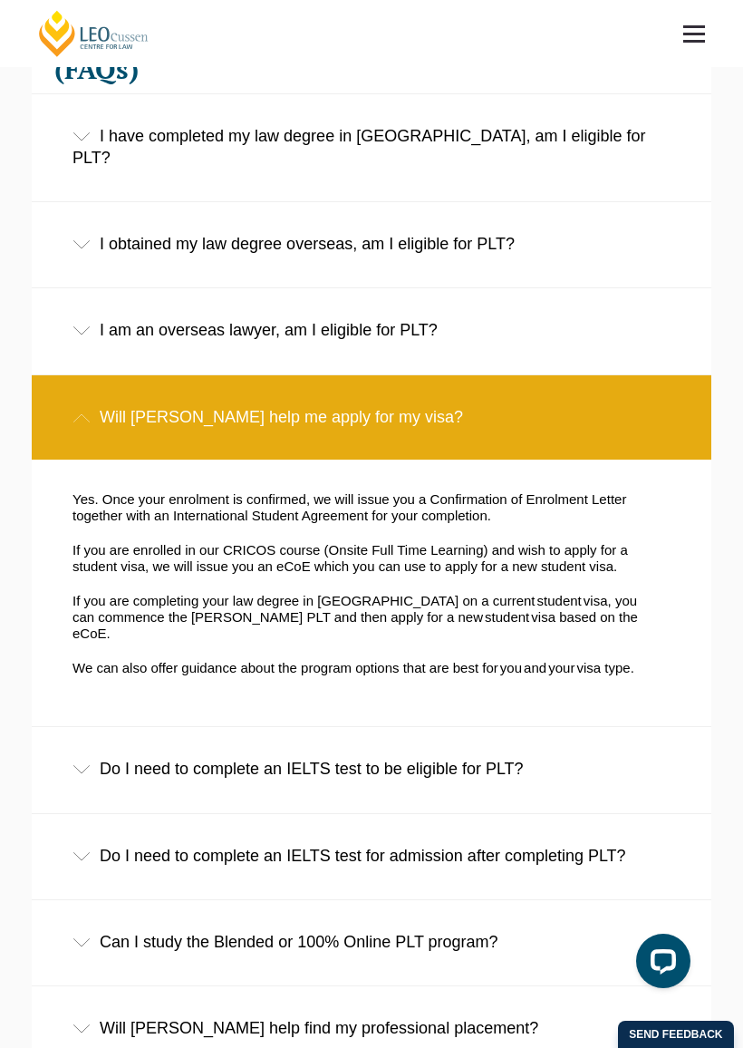
click at [622, 375] on div "Will [PERSON_NAME] help me apply for my visa?" at bounding box center [372, 417] width 680 height 84
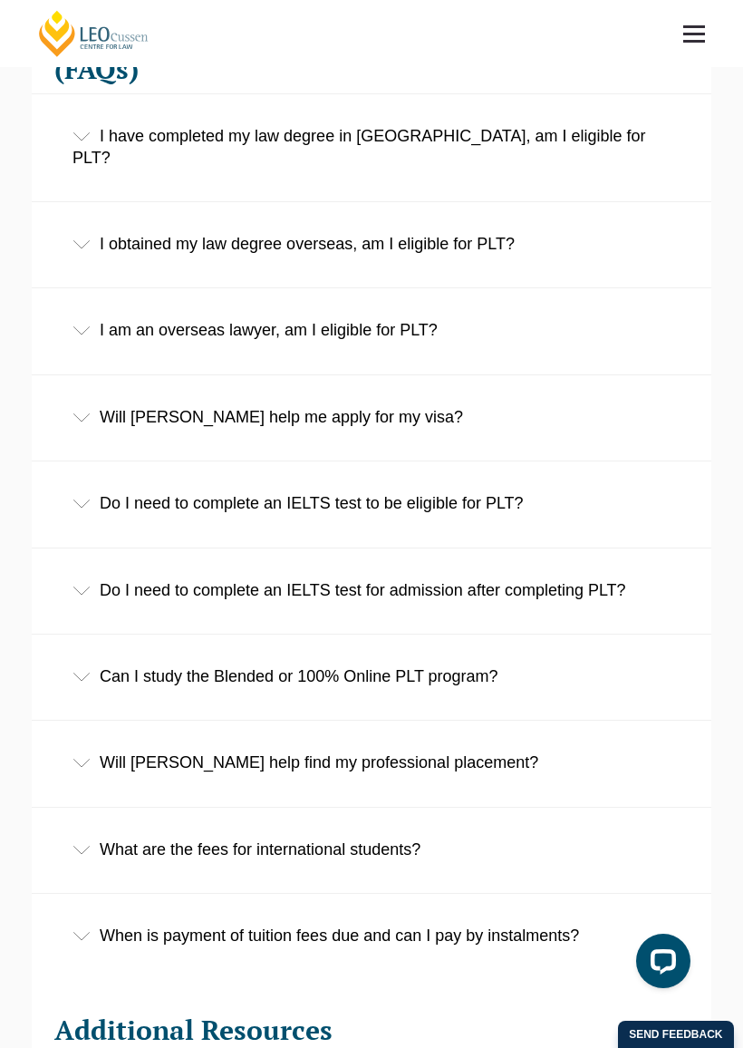
click at [612, 635] on div "Can I study the Blended or 100% Online PLT program?" at bounding box center [372, 677] width 680 height 84
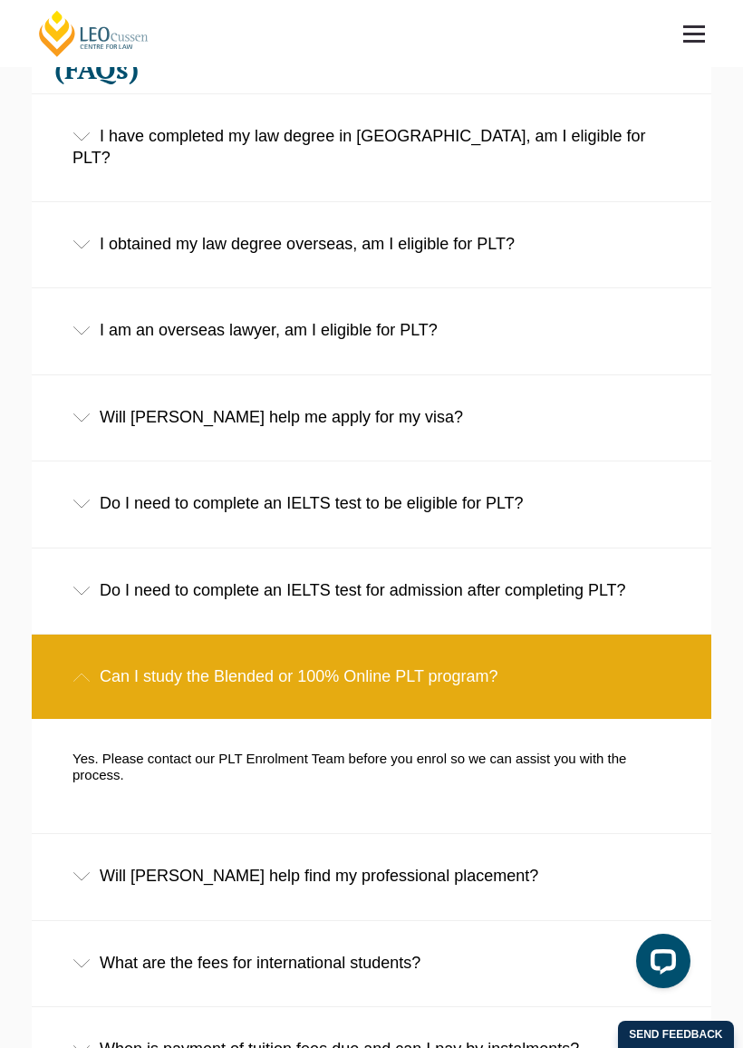
click at [660, 635] on div "Can I study the Blended or 100% Online PLT program?" at bounding box center [372, 677] width 680 height 84
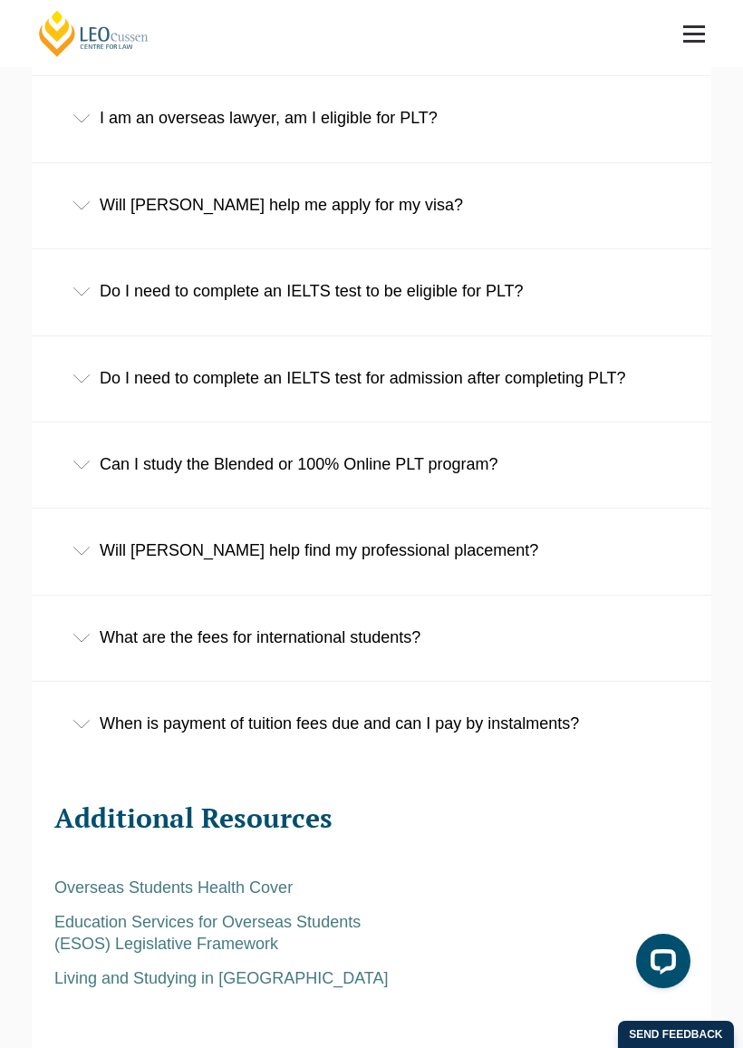
scroll to position [3065, 0]
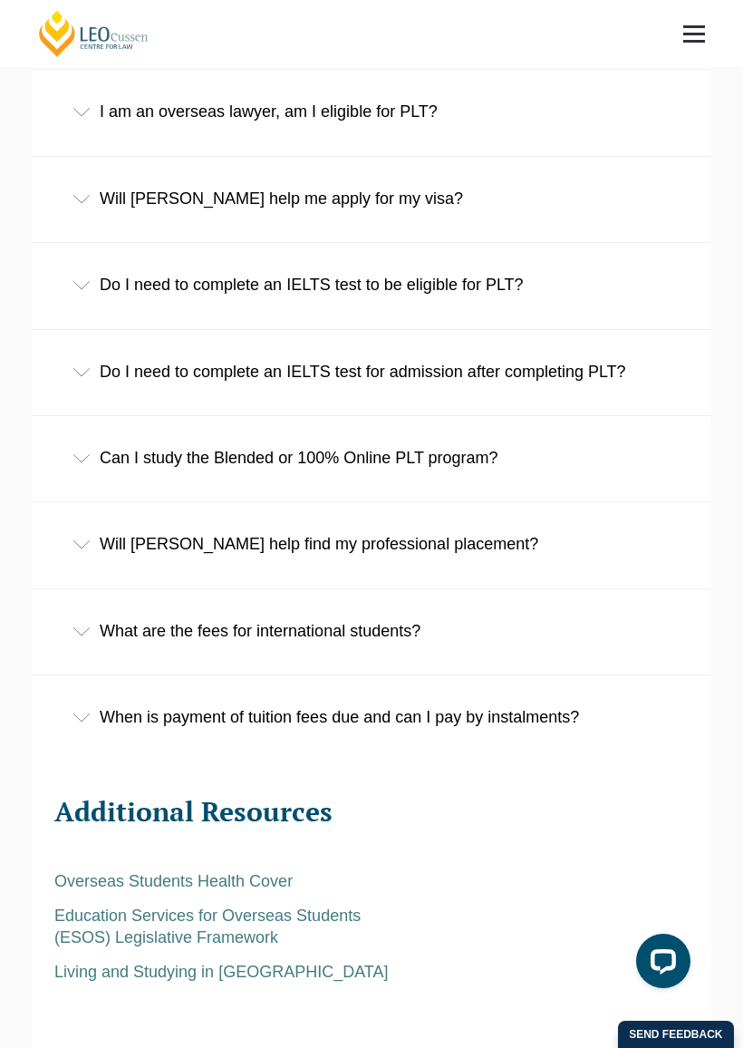
click at [619, 502] on div "Will [PERSON_NAME] help find my professional placement?" at bounding box center [372, 544] width 680 height 84
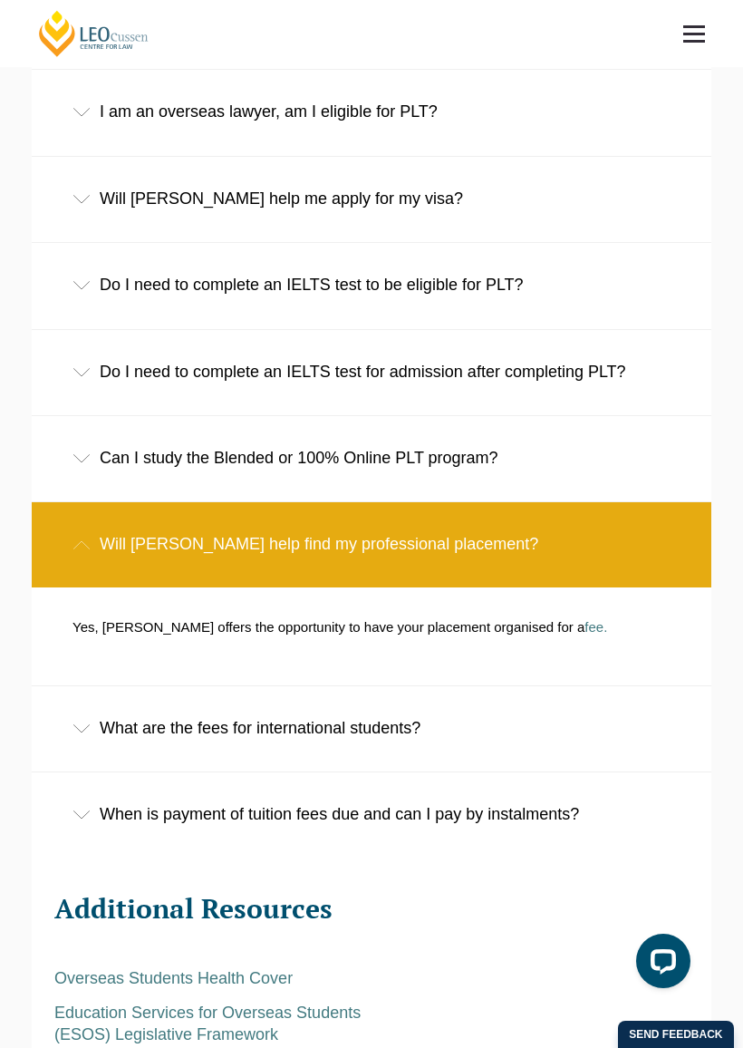
click at [644, 502] on div "Will [PERSON_NAME] help find my professional placement?" at bounding box center [372, 544] width 680 height 84
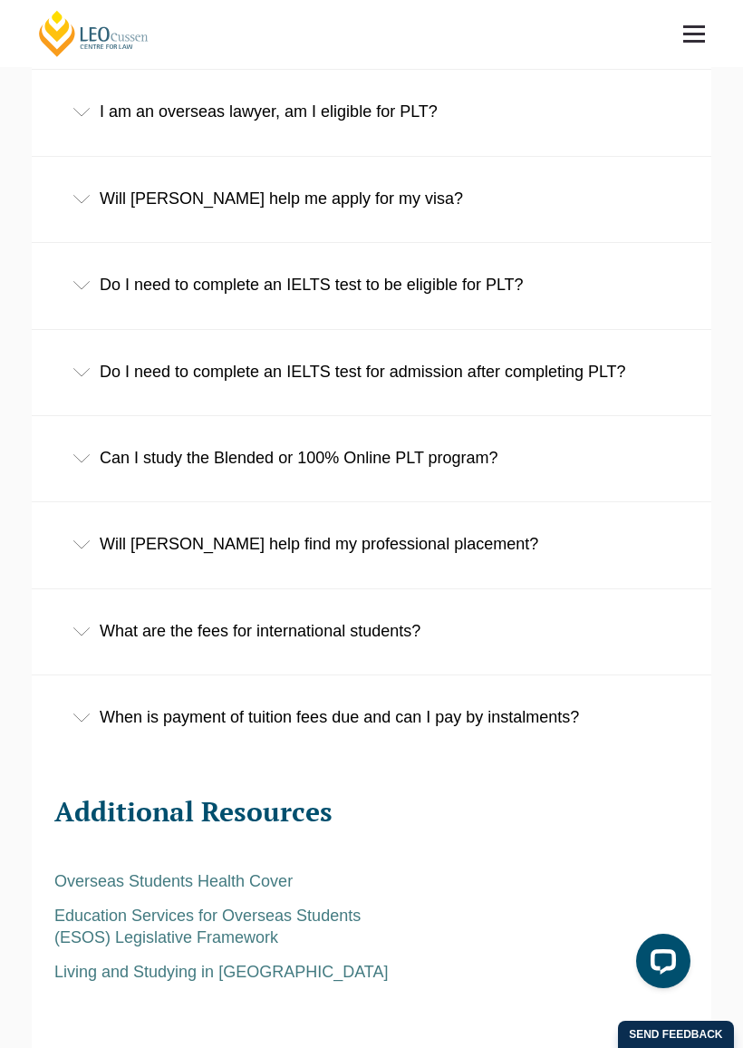
click at [646, 502] on div "Will [PERSON_NAME] help find my professional placement?" at bounding box center [372, 544] width 680 height 84
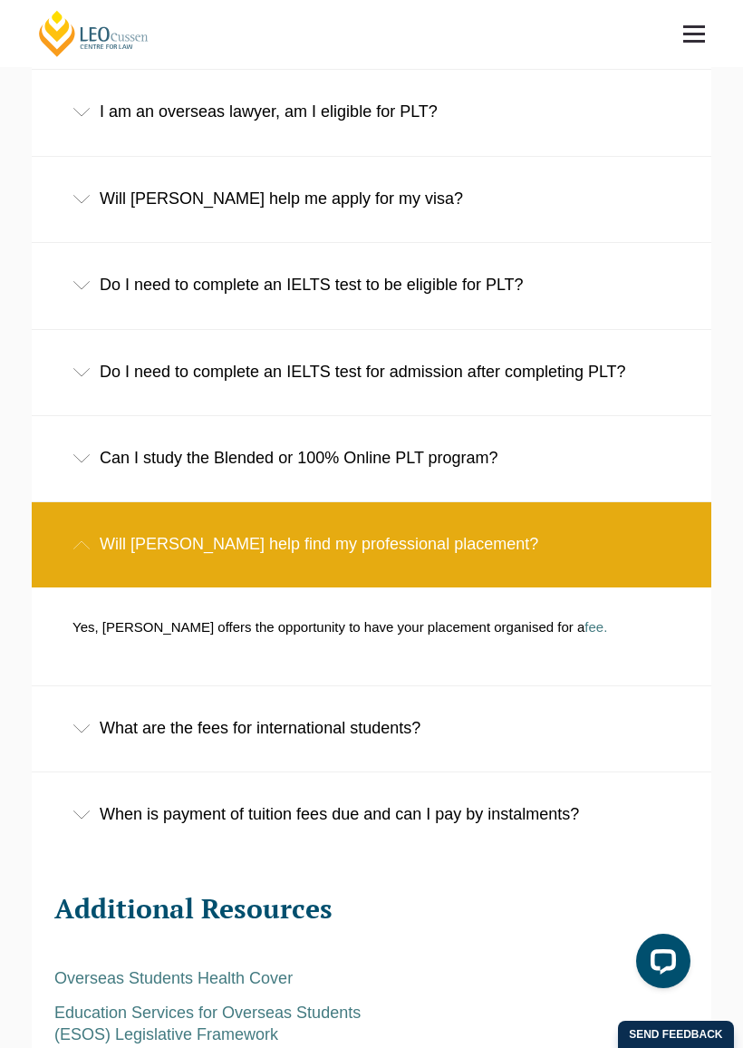
click at [644, 502] on div "Will [PERSON_NAME] help find my professional placement?" at bounding box center [372, 544] width 680 height 84
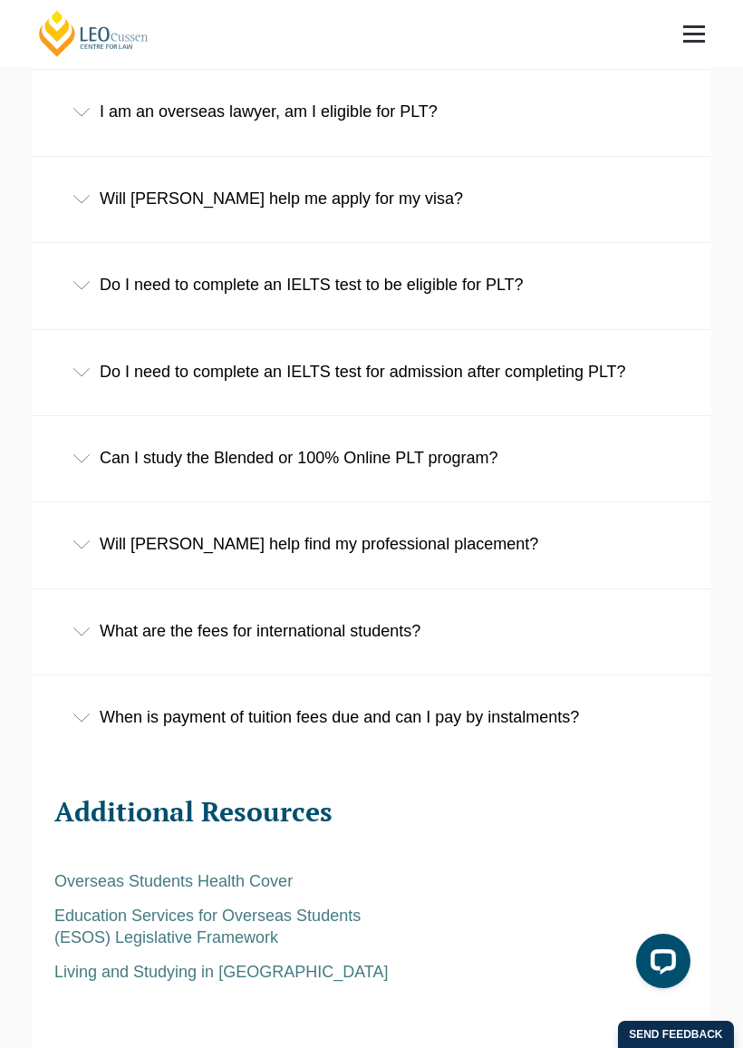
click at [623, 589] on div "What are the fees for international students?" at bounding box center [372, 631] width 680 height 84
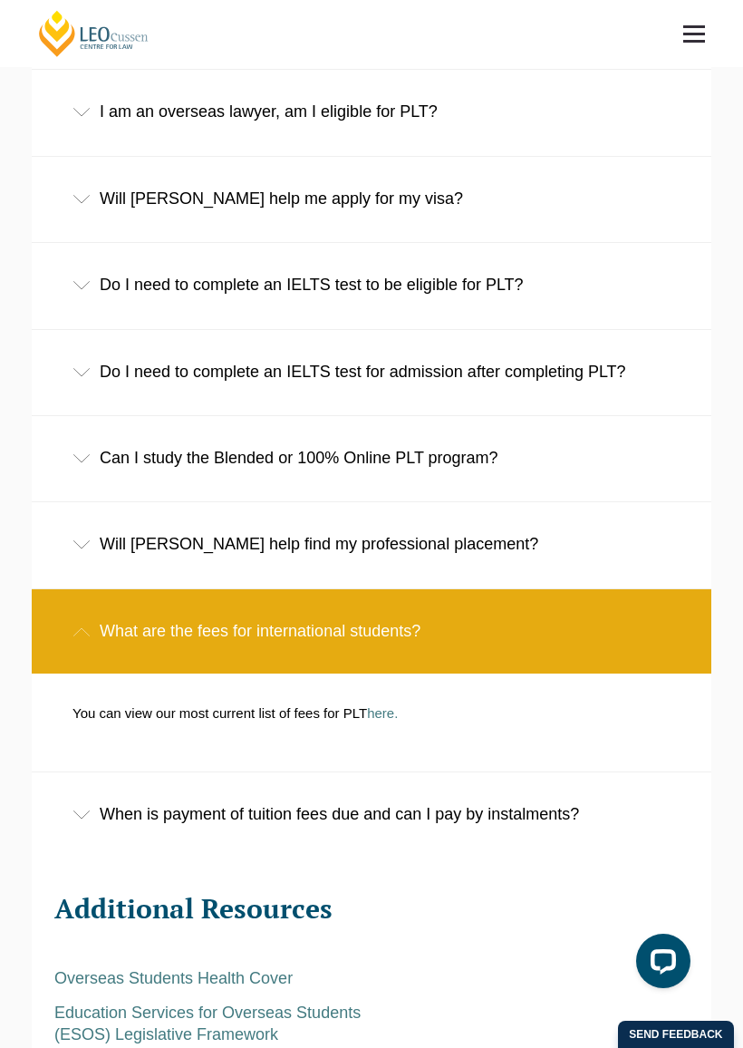
click at [642, 589] on div "What are the fees for international students?" at bounding box center [372, 631] width 680 height 84
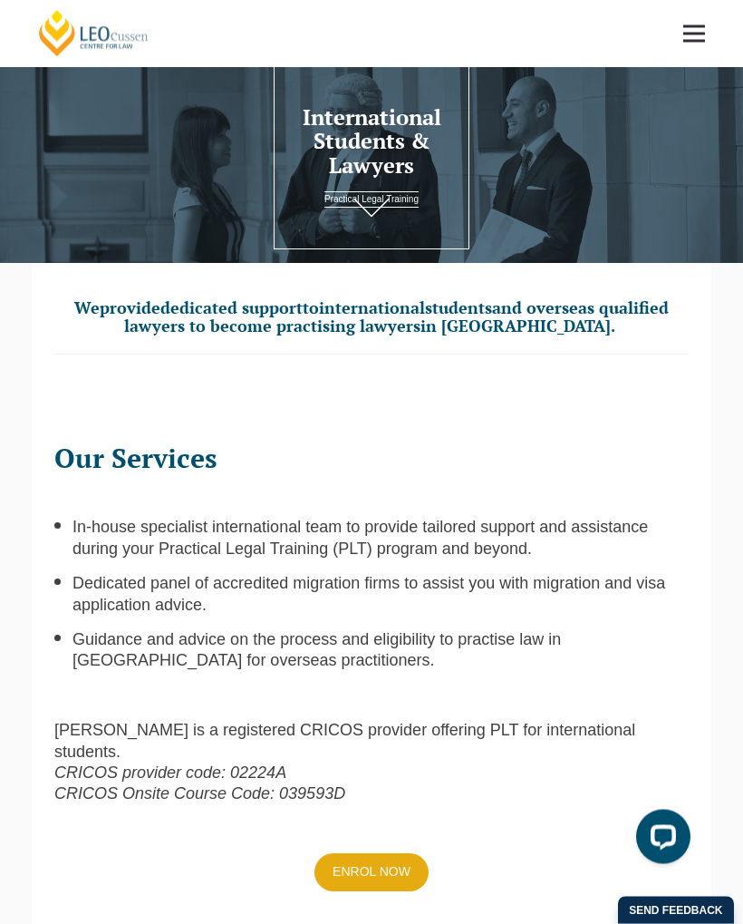
scroll to position [0, 0]
